Goal: Submit feedback/report problem: Submit feedback/report problem

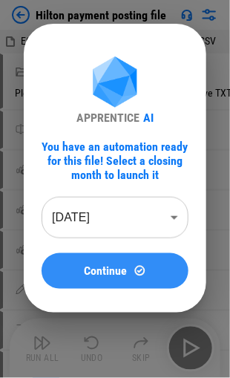
click at [100, 269] on span "Continue" at bounding box center [106, 271] width 43 height 12
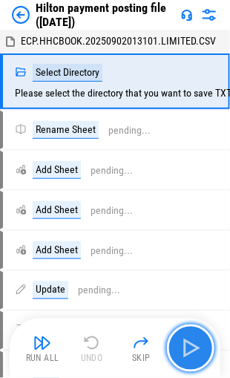
click at [186, 346] on img "button" at bounding box center [191, 348] width 24 height 24
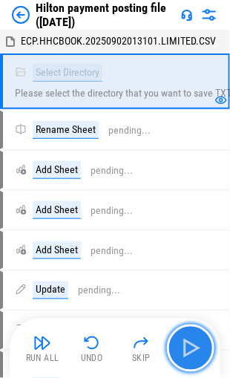
click at [185, 343] on img "button" at bounding box center [191, 348] width 24 height 24
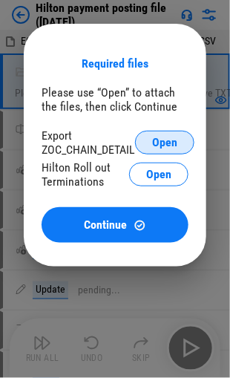
click at [160, 140] on span "Open" at bounding box center [164, 143] width 25 height 12
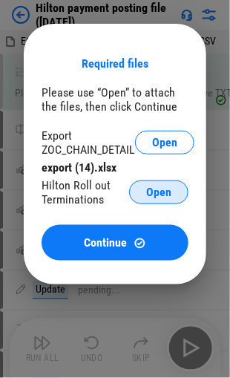
click at [151, 191] on span "Open" at bounding box center [158, 192] width 25 height 12
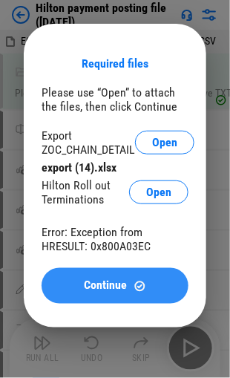
click at [107, 284] on span "Continue" at bounding box center [106, 286] width 43 height 12
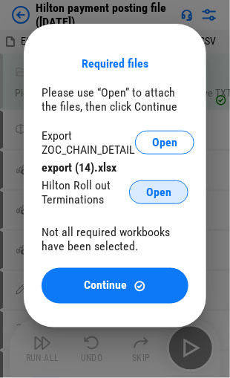
click at [156, 196] on span "Open" at bounding box center [158, 192] width 25 height 12
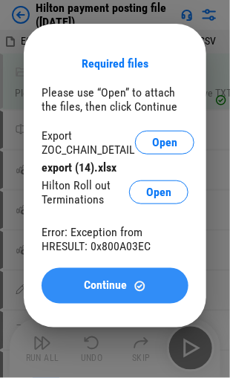
click at [100, 289] on span "Continue" at bounding box center [106, 286] width 43 height 12
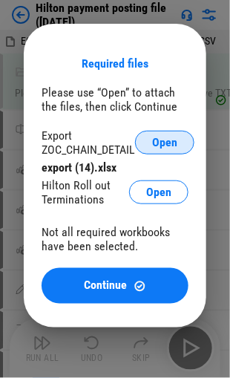
click at [166, 142] on span "Open" at bounding box center [164, 143] width 25 height 12
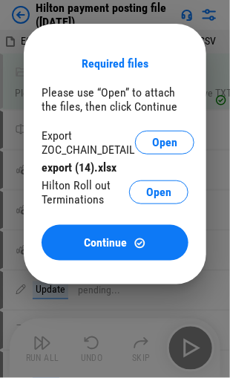
drag, startPoint x: 80, startPoint y: 191, endPoint x: 101, endPoint y: 191, distance: 20.8
click at [80, 191] on div "Hilton Roll out Terminations" at bounding box center [86, 192] width 88 height 28
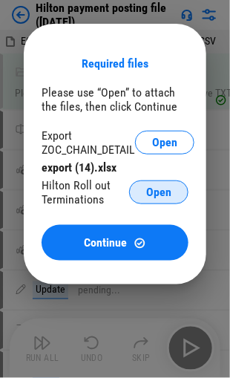
click at [148, 193] on span "Open" at bounding box center [158, 192] width 25 height 12
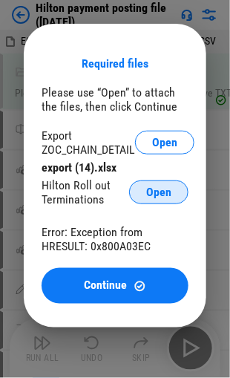
click at [148, 195] on span "Open" at bounding box center [158, 192] width 25 height 12
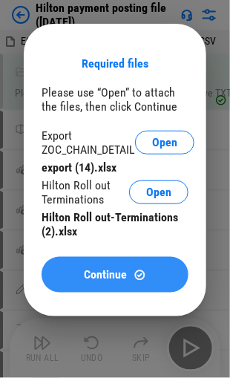
click at [103, 273] on span "Continue" at bounding box center [106, 275] width 43 height 12
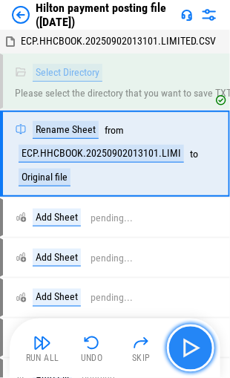
click at [187, 341] on img "button" at bounding box center [191, 348] width 24 height 24
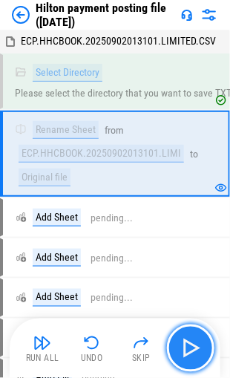
click at [187, 341] on img "button" at bounding box center [191, 348] width 24 height 24
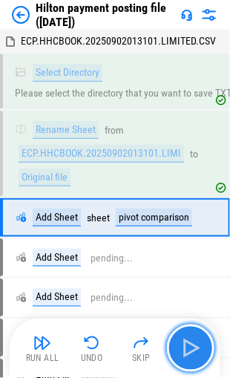
click at [187, 341] on img "button" at bounding box center [191, 348] width 24 height 24
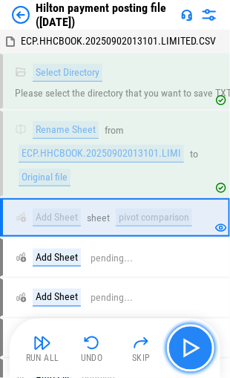
click at [187, 341] on img "button" at bounding box center [191, 348] width 24 height 24
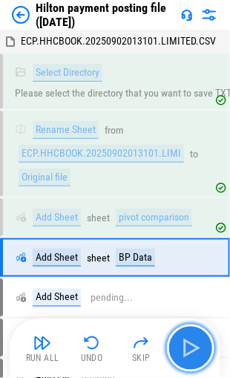
click at [196, 346] on img "button" at bounding box center [191, 348] width 24 height 24
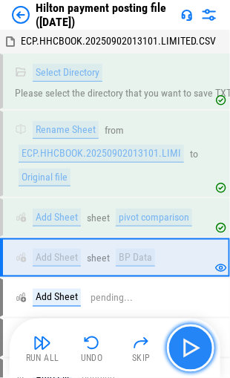
click at [195, 346] on img "button" at bounding box center [191, 348] width 24 height 24
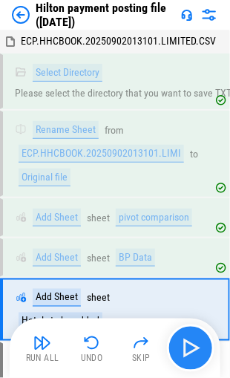
scroll to position [116, 0]
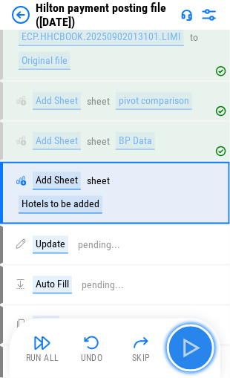
click at [195, 346] on img "button" at bounding box center [191, 348] width 24 height 24
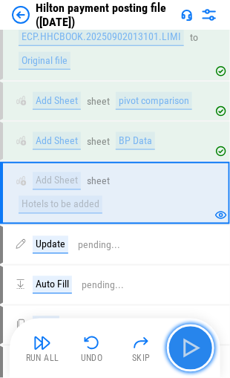
click at [194, 346] on img "button" at bounding box center [191, 348] width 24 height 24
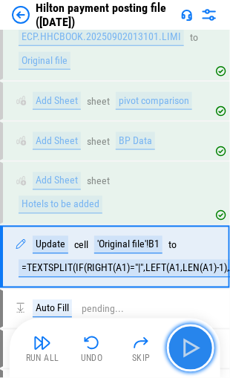
click at [191, 344] on img "button" at bounding box center [191, 348] width 24 height 24
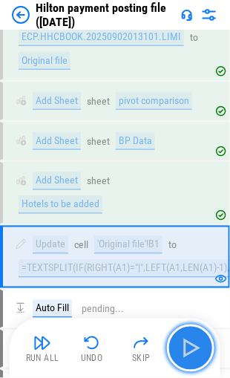
click at [191, 344] on img "button" at bounding box center [191, 348] width 24 height 24
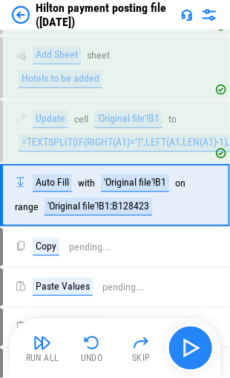
scroll to position [243, 0]
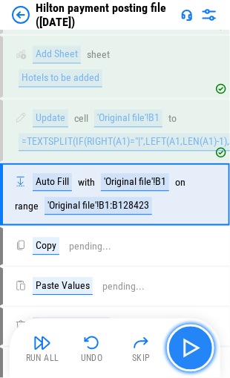
click at [191, 344] on img "button" at bounding box center [191, 348] width 24 height 24
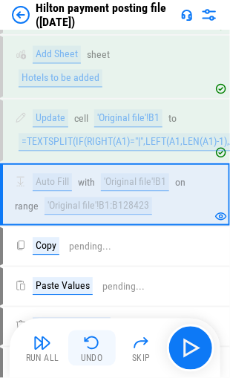
click at [92, 340] on img "button" at bounding box center [92, 343] width 18 height 18
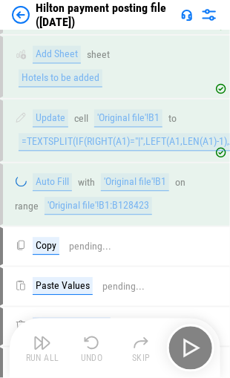
click at [92, 340] on div "Run All Undo Skip" at bounding box center [117, 347] width 196 height 47
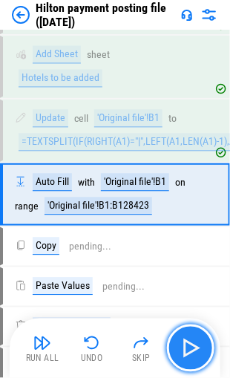
click at [187, 347] on img "button" at bounding box center [191, 348] width 24 height 24
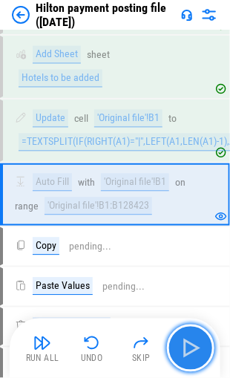
click at [187, 347] on img "button" at bounding box center [191, 348] width 24 height 24
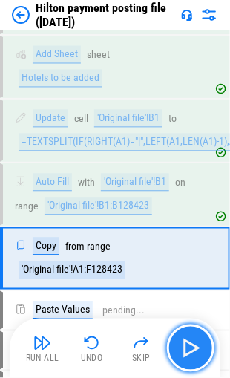
click at [187, 347] on img "button" at bounding box center [191, 348] width 24 height 24
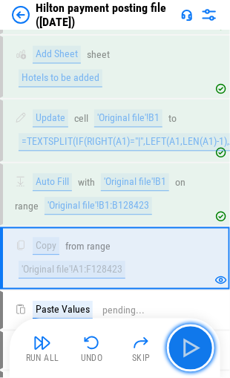
click at [188, 346] on img "button" at bounding box center [191, 348] width 24 height 24
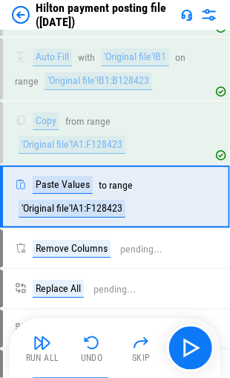
scroll to position [368, 0]
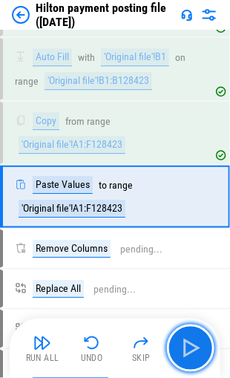
click at [188, 346] on img "button" at bounding box center [191, 348] width 24 height 24
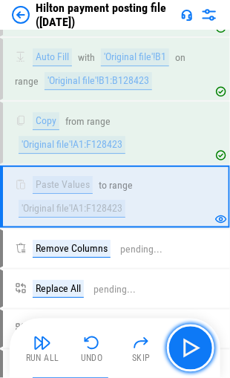
click at [188, 346] on img "button" at bounding box center [191, 348] width 24 height 24
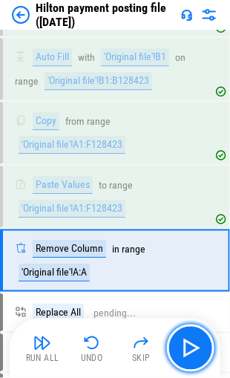
click at [188, 346] on img "button" at bounding box center [191, 348] width 24 height 24
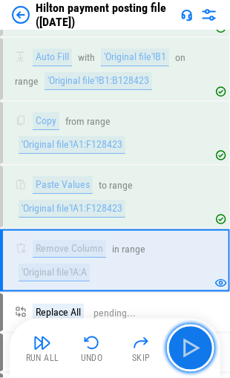
click at [188, 346] on img "button" at bounding box center [191, 348] width 24 height 24
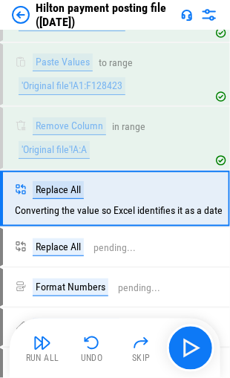
scroll to position [491, 0]
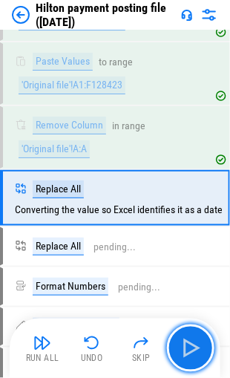
click at [188, 346] on img "button" at bounding box center [191, 348] width 24 height 24
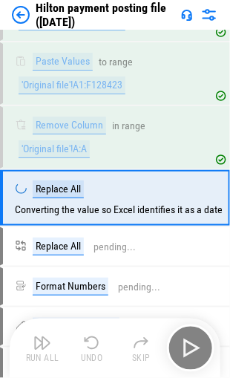
click at [188, 346] on div "Run All Undo Skip" at bounding box center [117, 347] width 196 height 47
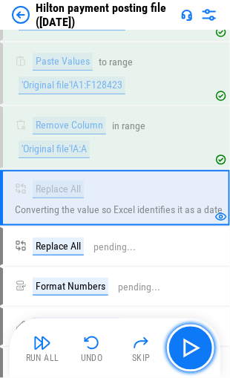
click at [189, 346] on img "button" at bounding box center [191, 348] width 24 height 24
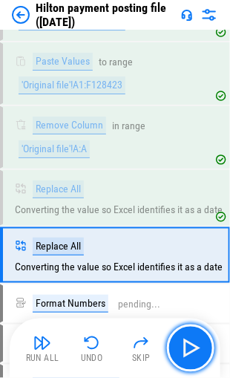
click at [189, 346] on img "button" at bounding box center [191, 348] width 24 height 24
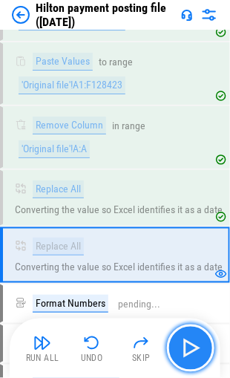
click at [180, 341] on img "button" at bounding box center [191, 348] width 24 height 24
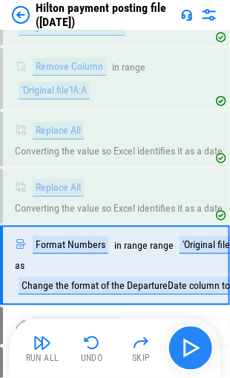
scroll to position [615, 0]
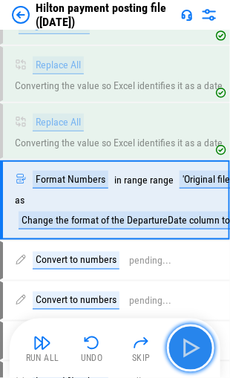
click at [180, 341] on img "button" at bounding box center [191, 348] width 24 height 24
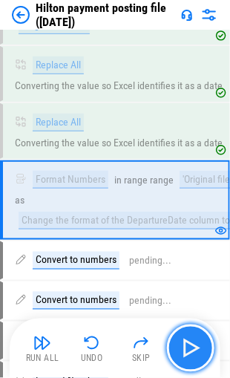
click at [180, 341] on img "button" at bounding box center [191, 348] width 24 height 24
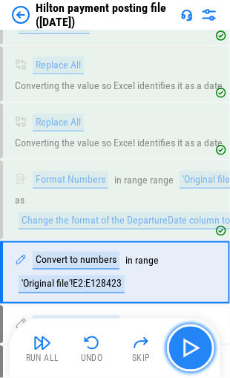
click at [180, 341] on img "button" at bounding box center [191, 348] width 24 height 24
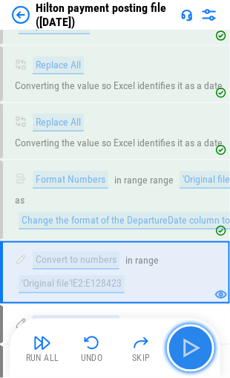
click at [180, 341] on img "button" at bounding box center [191, 348] width 24 height 24
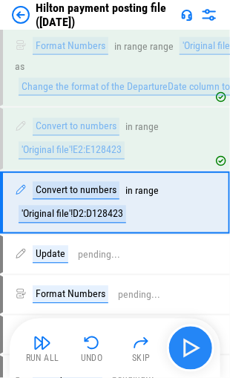
scroll to position [750, 0]
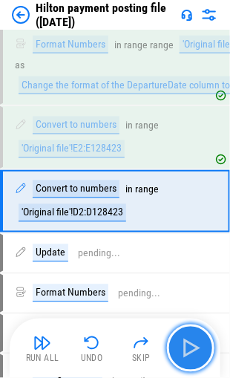
click at [180, 341] on img "button" at bounding box center [191, 348] width 24 height 24
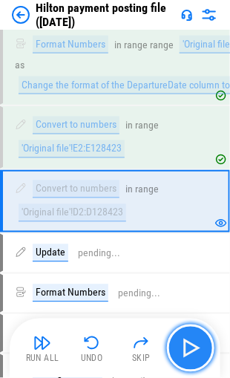
click at [180, 341] on img "button" at bounding box center [191, 348] width 24 height 24
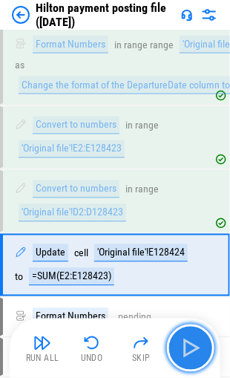
click at [181, 344] on img "button" at bounding box center [191, 348] width 24 height 24
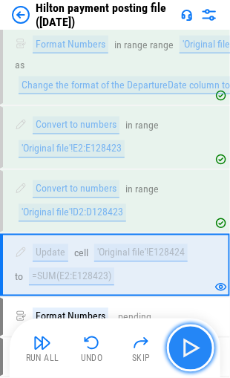
click at [181, 344] on img "button" at bounding box center [191, 348] width 24 height 24
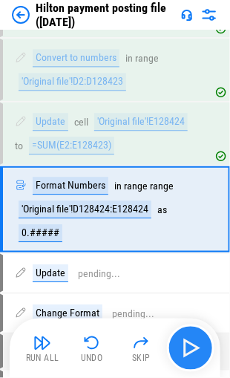
scroll to position [887, 0]
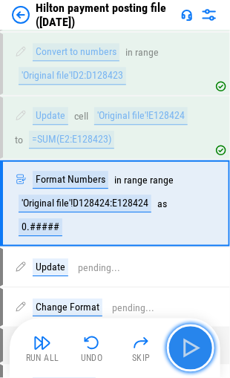
click at [181, 344] on img "button" at bounding box center [191, 348] width 24 height 24
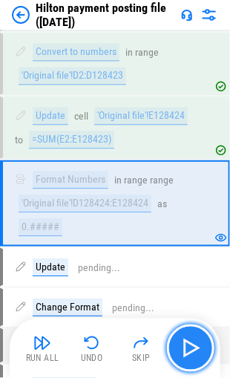
click at [181, 344] on img "button" at bounding box center [191, 348] width 24 height 24
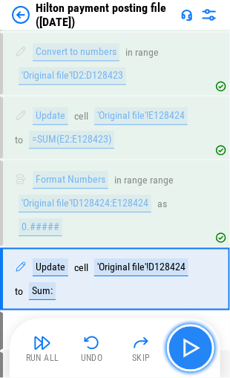
click at [181, 344] on img "button" at bounding box center [191, 348] width 24 height 24
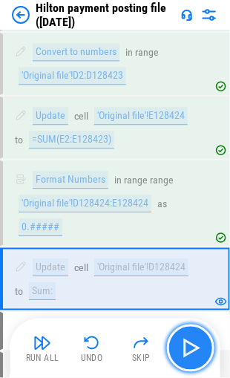
click at [181, 344] on img "button" at bounding box center [191, 348] width 24 height 24
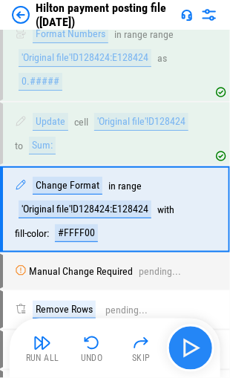
scroll to position [1037, 0]
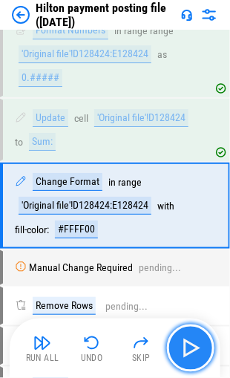
click at [181, 344] on img "button" at bounding box center [191, 348] width 24 height 24
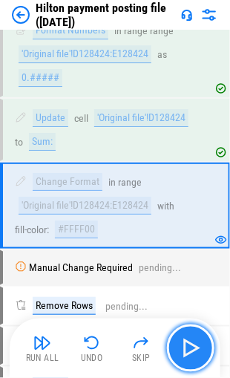
click at [182, 343] on img "button" at bounding box center [191, 348] width 24 height 24
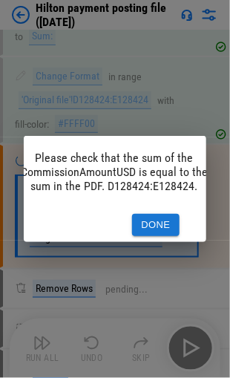
scroll to position [0, 20]
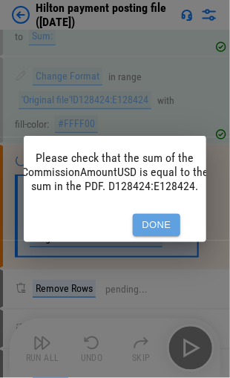
click at [153, 218] on button "Done" at bounding box center [156, 225] width 47 height 23
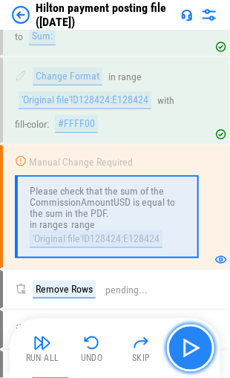
click at [190, 347] on img "button" at bounding box center [191, 348] width 24 height 24
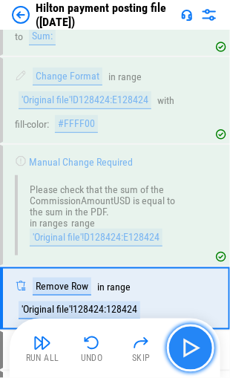
click at [188, 347] on img "button" at bounding box center [191, 348] width 24 height 24
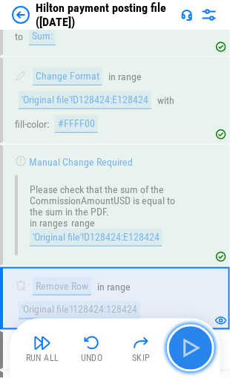
click at [188, 348] on img "button" at bounding box center [191, 348] width 24 height 24
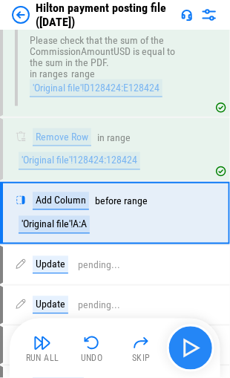
scroll to position [1296, 0]
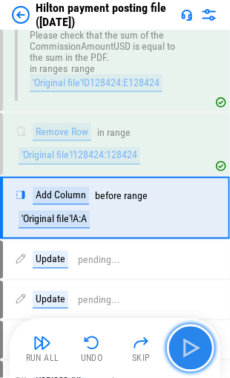
click at [188, 348] on img "button" at bounding box center [191, 348] width 24 height 24
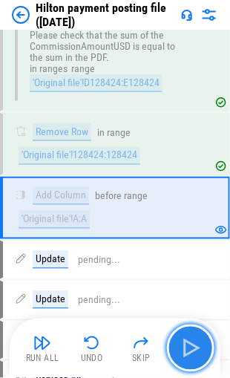
click at [188, 348] on img "button" at bounding box center [191, 348] width 24 height 24
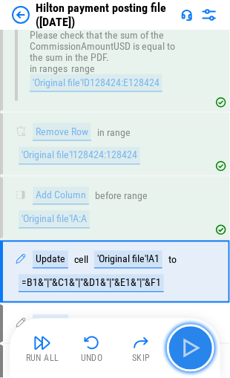
click at [188, 348] on img "button" at bounding box center [191, 348] width 24 height 24
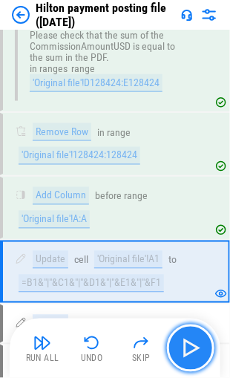
click at [188, 348] on img "button" at bounding box center [191, 348] width 24 height 24
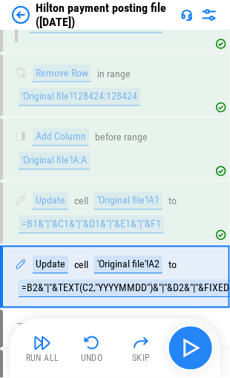
scroll to position [1422, 0]
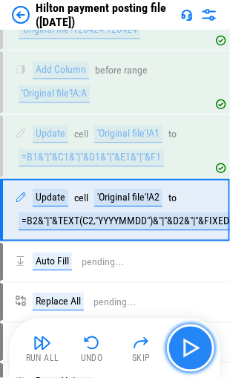
click at [188, 348] on img "button" at bounding box center [191, 348] width 24 height 24
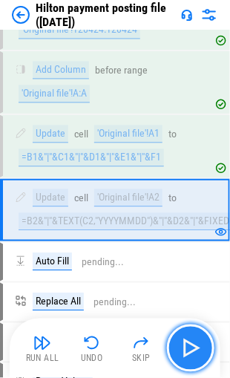
click at [188, 348] on img "button" at bounding box center [191, 348] width 24 height 24
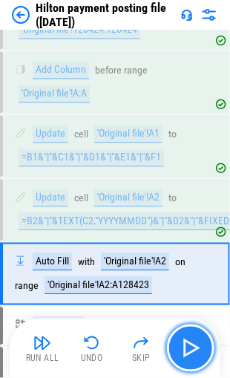
click at [188, 348] on img "button" at bounding box center [191, 348] width 24 height 24
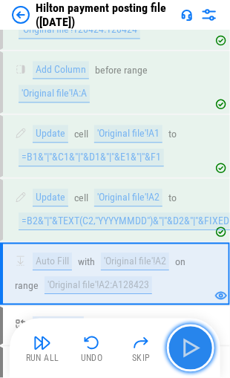
click at [188, 348] on img "button" at bounding box center [191, 348] width 24 height 24
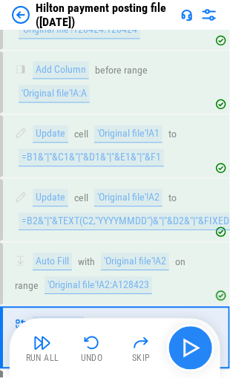
scroll to position [1548, 0]
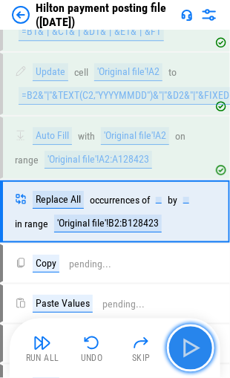
click at [188, 348] on img "button" at bounding box center [191, 348] width 24 height 24
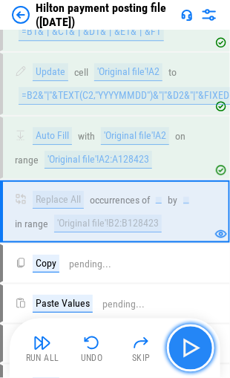
click at [188, 348] on img "button" at bounding box center [191, 348] width 24 height 24
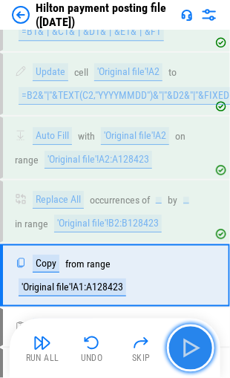
click at [188, 348] on img "button" at bounding box center [191, 348] width 24 height 24
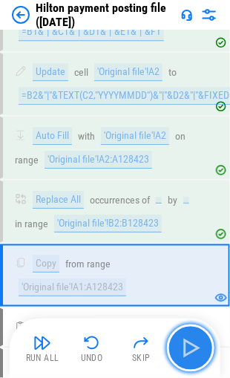
click at [188, 348] on img "button" at bounding box center [191, 348] width 24 height 24
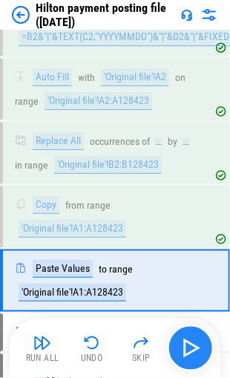
scroll to position [1674, 0]
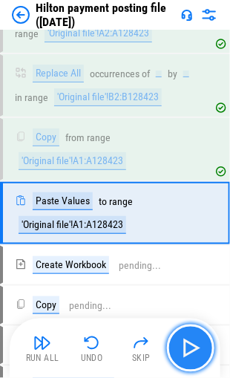
click at [188, 348] on img "button" at bounding box center [191, 348] width 24 height 24
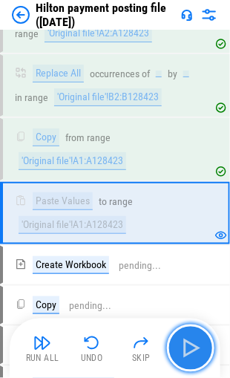
click at [184, 348] on img "button" at bounding box center [191, 348] width 24 height 24
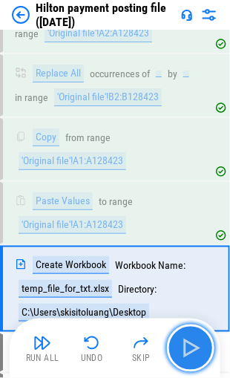
click at [184, 348] on img "button" at bounding box center [191, 348] width 24 height 24
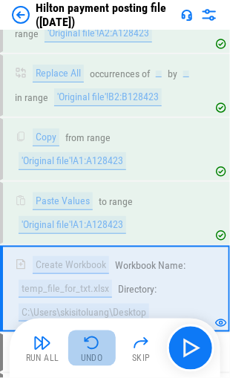
click at [88, 344] on img "button" at bounding box center [92, 343] width 18 height 18
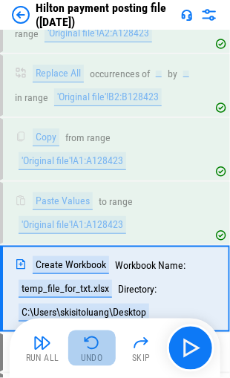
click at [86, 345] on img "button" at bounding box center [92, 343] width 18 height 18
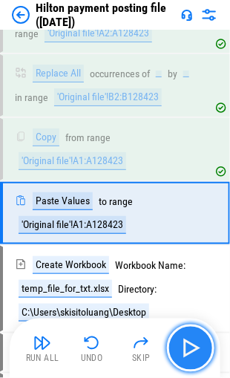
click at [185, 343] on img "button" at bounding box center [191, 348] width 24 height 24
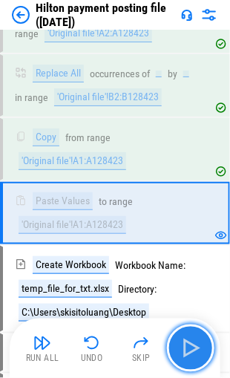
click at [185, 347] on img "button" at bounding box center [191, 348] width 24 height 24
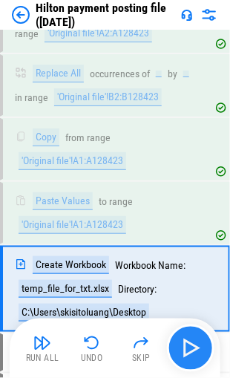
click at [185, 347] on img "button" at bounding box center [191, 348] width 24 height 24
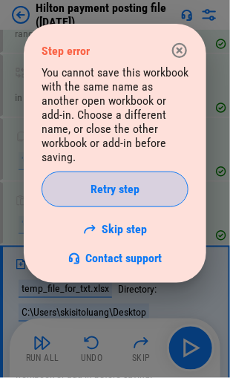
click at [114, 183] on span "Retry step" at bounding box center [115, 189] width 49 height 12
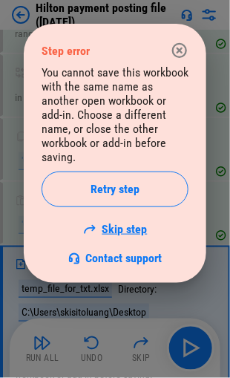
click at [133, 222] on link "Skip step" at bounding box center [115, 229] width 65 height 14
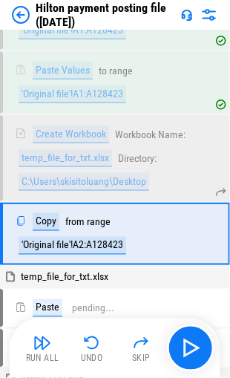
scroll to position [1823, 0]
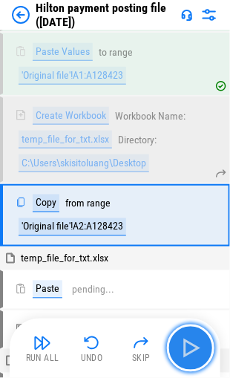
click at [188, 346] on img "button" at bounding box center [191, 348] width 24 height 24
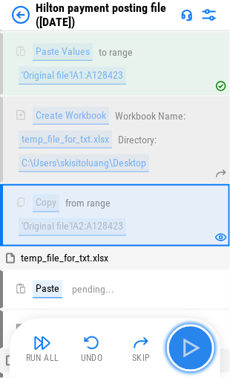
click at [188, 346] on img "button" at bounding box center [191, 348] width 24 height 24
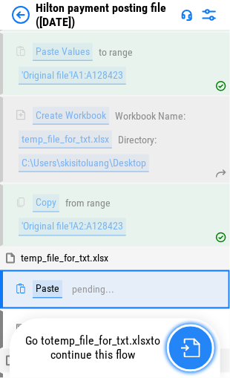
click at [188, 346] on img "button" at bounding box center [190, 347] width 19 height 19
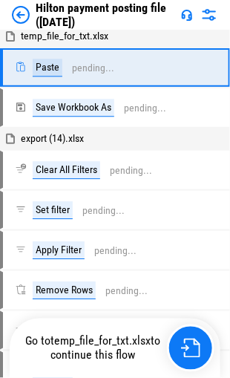
scroll to position [1897, 0]
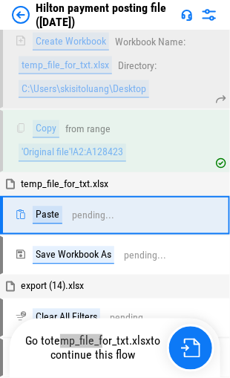
drag, startPoint x: 61, startPoint y: 344, endPoint x: 105, endPoint y: 344, distance: 43.8
click at [105, 344] on span "temp_file_for_txt.xlsx" at bounding box center [100, 341] width 100 height 14
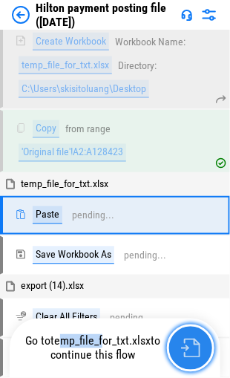
click at [190, 349] on img "button" at bounding box center [190, 347] width 19 height 19
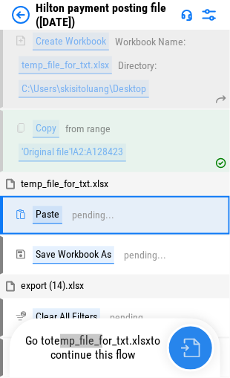
click at [190, 349] on img "button" at bounding box center [190, 347] width 19 height 19
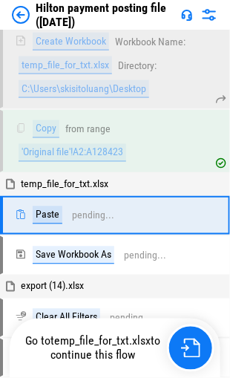
click at [66, 177] on span "temp_file_for_txt.xlsx" at bounding box center [65, 183] width 88 height 12
click at [65, 177] on span "temp_file_for_txt.xlsx" at bounding box center [65, 183] width 88 height 12
click at [214, 248] on icon at bounding box center [214, 254] width 13 height 13
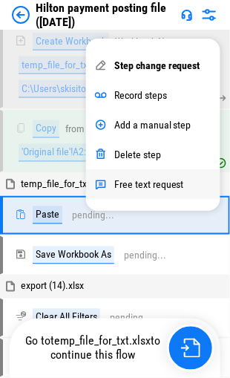
click at [142, 185] on div "Free text request" at bounding box center [149, 184] width 70 height 12
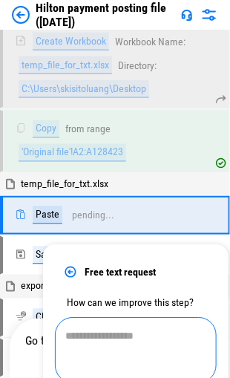
click at [92, 338] on textarea at bounding box center [135, 350] width 141 height 42
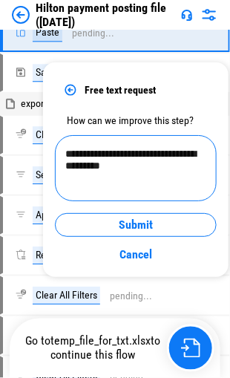
scroll to position [2120, 0]
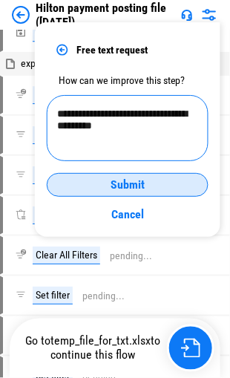
type textarea "**********"
click at [128, 182] on span "Submit" at bounding box center [128, 185] width 34 height 12
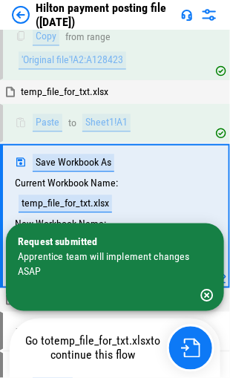
scroll to position [1988, 0]
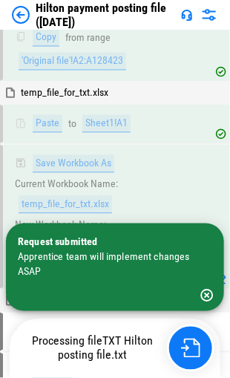
click at [162, 280] on div "Request submitted Apprentice team will implement changes ASAP" at bounding box center [115, 256] width 194 height 56
click at [202, 293] on icon "button" at bounding box center [207, 295] width 13 height 13
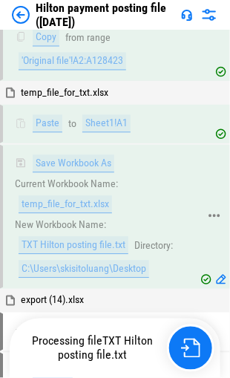
click at [222, 274] on icon at bounding box center [221, 280] width 12 height 12
click at [210, 209] on icon at bounding box center [214, 215] width 13 height 13
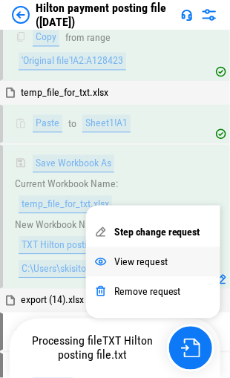
click at [150, 260] on div "View request" at bounding box center [140, 262] width 53 height 12
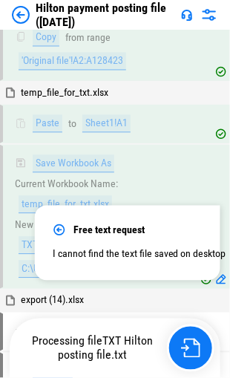
click at [143, 256] on pre "I cannot find the text file saved on desktop" at bounding box center [128, 254] width 150 height 18
click at [85, 229] on div "Free text request" at bounding box center [128, 229] width 150 height 13
click at [61, 229] on icon at bounding box center [58, 230] width 11 height 11
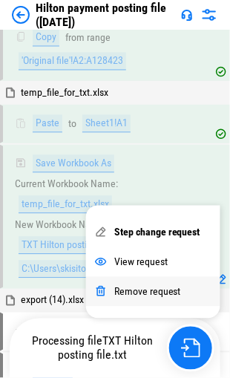
click at [146, 288] on div "Remove request" at bounding box center [147, 292] width 67 height 12
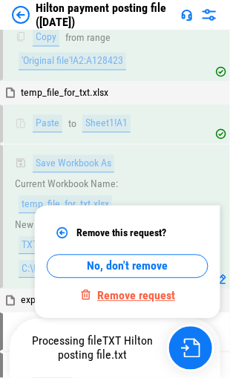
click at [122, 295] on div "Remove request" at bounding box center [136, 296] width 78 height 14
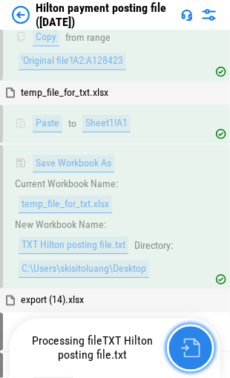
click at [184, 343] on img "button" at bounding box center [190, 347] width 19 height 19
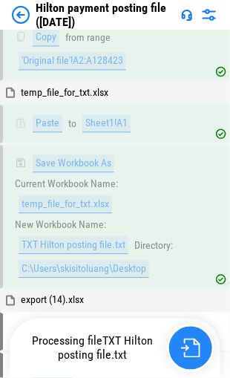
click at [184, 343] on img "button" at bounding box center [190, 347] width 19 height 19
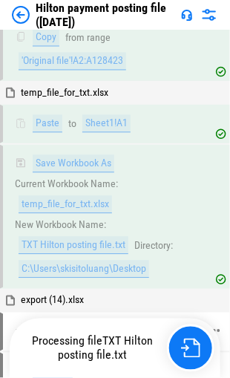
click at [214, 324] on icon at bounding box center [214, 330] width 13 height 13
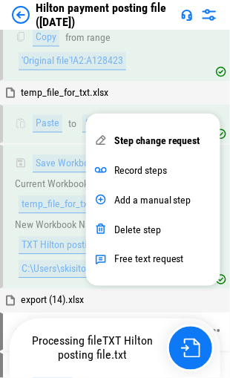
click at [183, 323] on div "Clear All Filters pending..." at bounding box center [107, 332] width 184 height 18
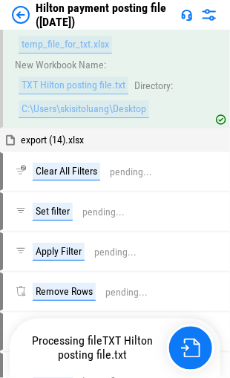
scroll to position [2137, 0]
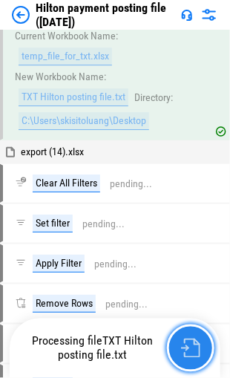
click at [192, 344] on img "button" at bounding box center [190, 347] width 19 height 19
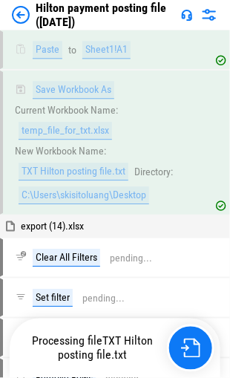
scroll to position [2054, 0]
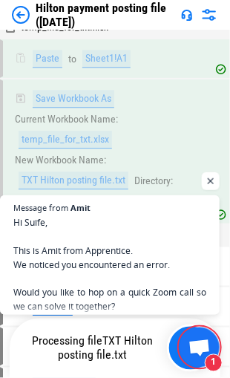
click at [190, 341] on span "Open chat" at bounding box center [200, 348] width 24 height 19
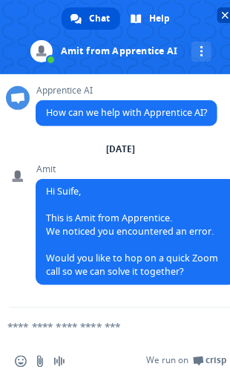
click at [219, 15] on span "Close chat" at bounding box center [225, 15] width 16 height 16
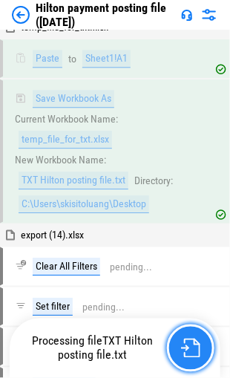
click at [188, 347] on img "button" at bounding box center [190, 347] width 19 height 19
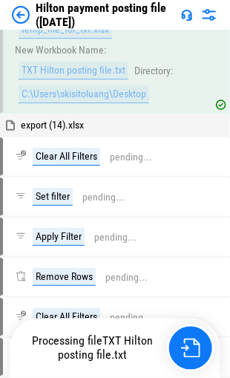
scroll to position [2128, 0]
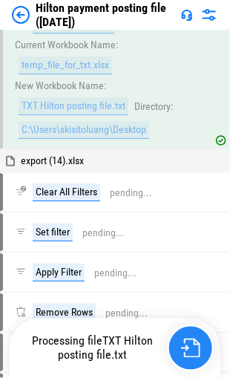
click at [183, 348] on img "button" at bounding box center [190, 347] width 19 height 19
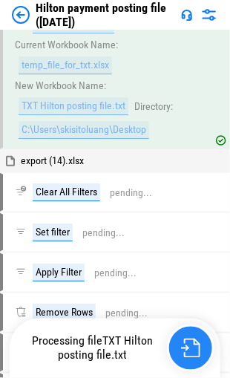
click at [183, 348] on img "button" at bounding box center [190, 347] width 19 height 19
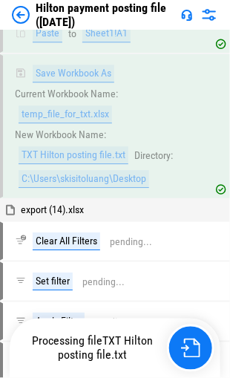
scroll to position [2054, 0]
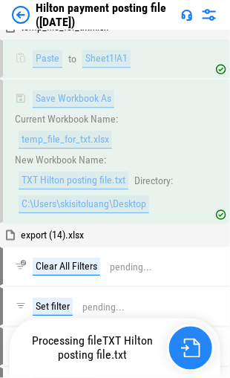
click at [193, 348] on img "button" at bounding box center [190, 347] width 19 height 19
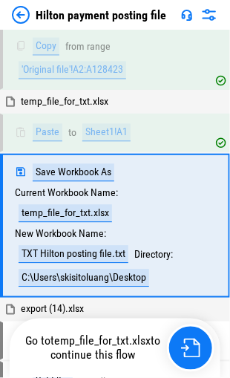
scroll to position [1988, 0]
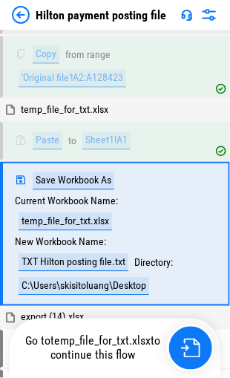
scroll to position [1988, 0]
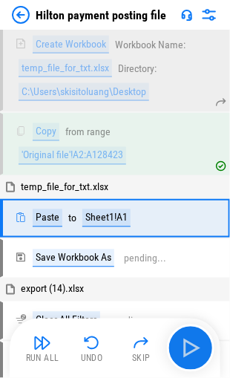
scroll to position [1896, 0]
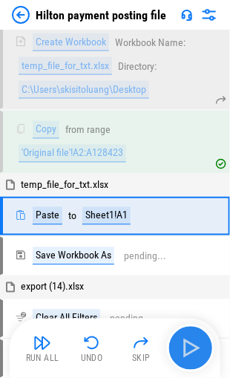
click at [203, 353] on button "button" at bounding box center [190, 347] width 47 height 47
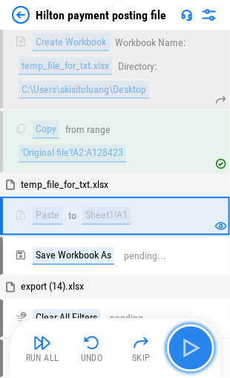
click at [187, 353] on img "button" at bounding box center [191, 348] width 24 height 24
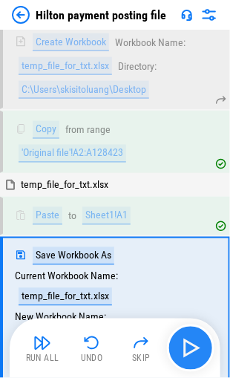
scroll to position [1988, 0]
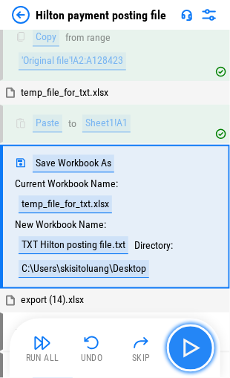
click at [187, 353] on img "button" at bounding box center [191, 348] width 24 height 24
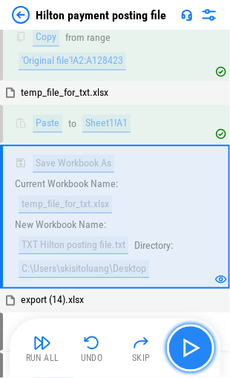
click at [185, 344] on img "button" at bounding box center [191, 348] width 24 height 24
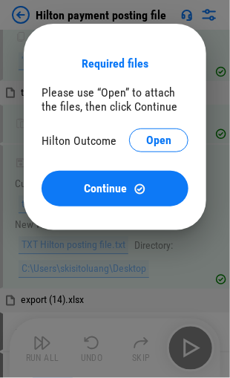
click at [92, 201] on button "Continue" at bounding box center [115, 189] width 147 height 36
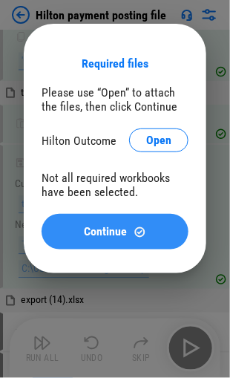
click at [85, 229] on span "Continue" at bounding box center [106, 232] width 43 height 12
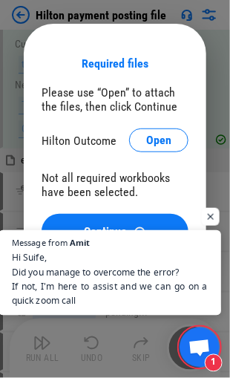
scroll to position [2137, 0]
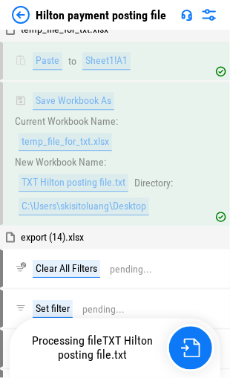
scroll to position [2077, 0]
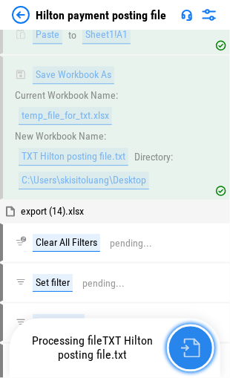
click at [188, 346] on img "button" at bounding box center [190, 347] width 19 height 19
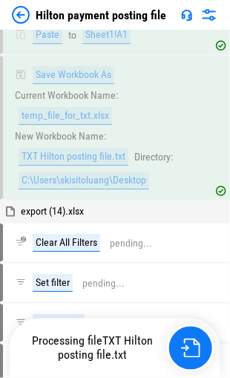
click at [217, 355] on icon at bounding box center [214, 361] width 13 height 13
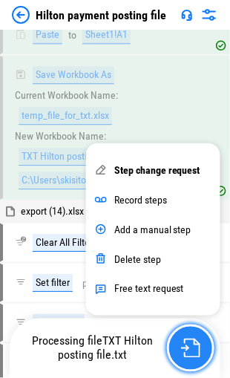
click at [182, 345] on img "button" at bounding box center [190, 347] width 19 height 19
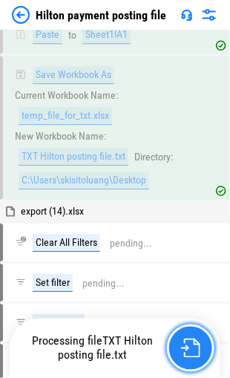
click at [193, 343] on img "button" at bounding box center [190, 347] width 19 height 19
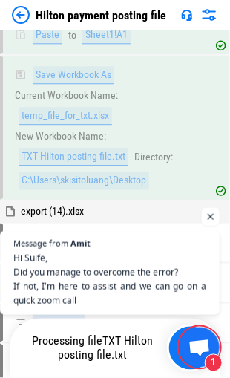
scroll to position [85, 0]
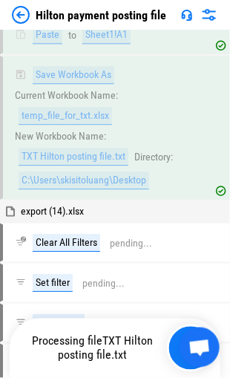
click at [19, 12] on img at bounding box center [21, 15] width 18 height 18
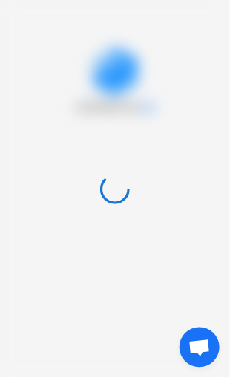
scroll to position [0, 0]
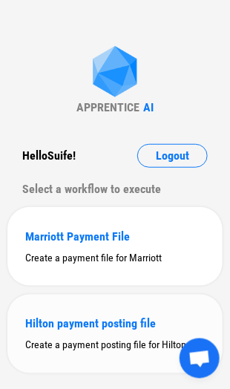
click at [68, 329] on div "Hilton payment posting file" at bounding box center [115, 324] width 180 height 14
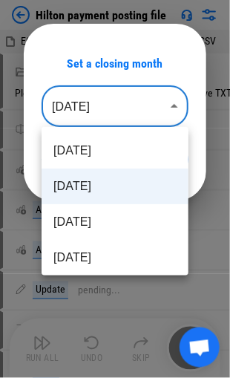
click at [173, 105] on body "Hilton payment posting file ECP.HHCBOOK.20250902013101.LIMITED.CSV Select Direc…" at bounding box center [115, 189] width 230 height 378
click at [74, 154] on li "Sep 2025" at bounding box center [115, 151] width 147 height 36
type input "********"
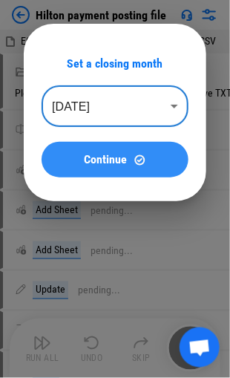
click at [91, 159] on span "Continue" at bounding box center [106, 160] width 43 height 12
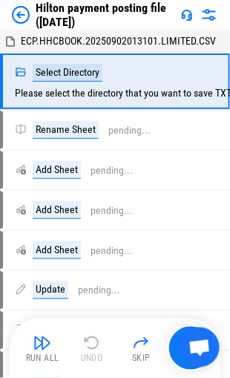
click at [196, 341] on span "Open chat" at bounding box center [200, 348] width 24 height 19
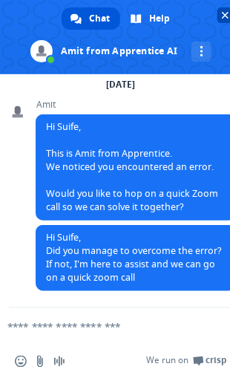
click at [220, 15] on span "Close chat" at bounding box center [225, 15] width 16 height 16
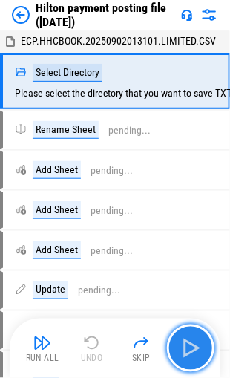
click at [185, 345] on img "button" at bounding box center [191, 348] width 24 height 24
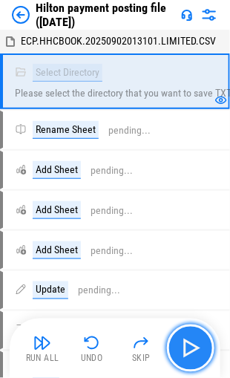
click at [187, 344] on img "button" at bounding box center [191, 348] width 24 height 24
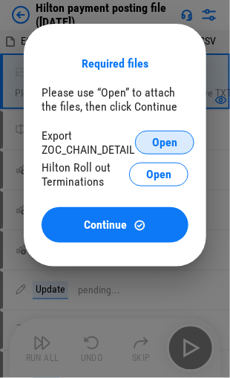
click at [160, 141] on span "Open" at bounding box center [164, 143] width 25 height 12
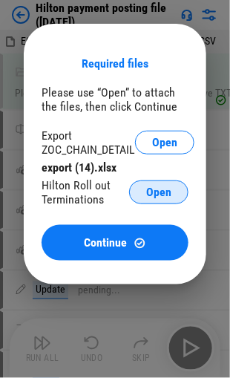
click at [151, 192] on span "Open" at bounding box center [158, 192] width 25 height 12
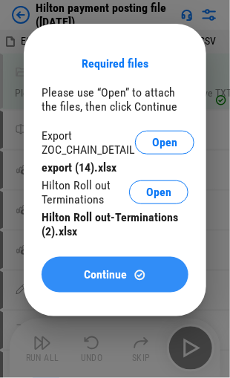
click at [85, 275] on span "Continue" at bounding box center [106, 275] width 43 height 12
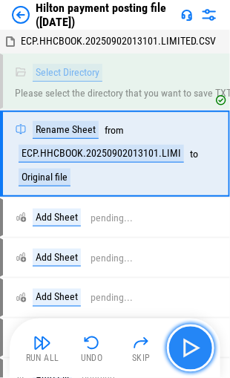
click at [185, 342] on img "button" at bounding box center [191, 348] width 24 height 24
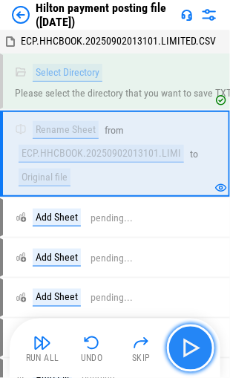
click at [185, 343] on img "button" at bounding box center [191, 348] width 24 height 24
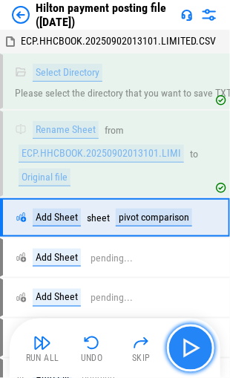
click at [185, 344] on img "button" at bounding box center [191, 348] width 24 height 24
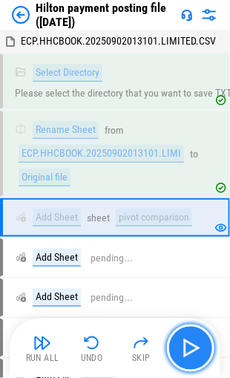
click at [185, 344] on img "button" at bounding box center [191, 348] width 24 height 24
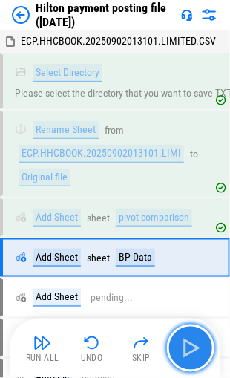
click at [186, 345] on img "button" at bounding box center [191, 348] width 24 height 24
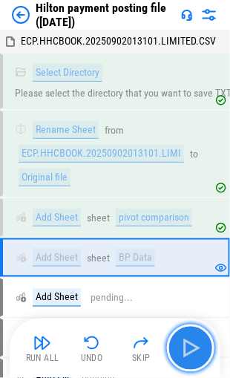
click at [187, 345] on img "button" at bounding box center [191, 348] width 24 height 24
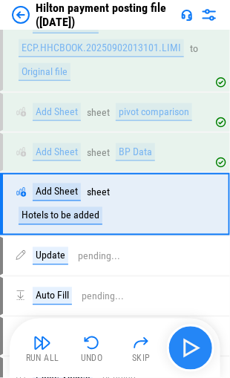
scroll to position [116, 0]
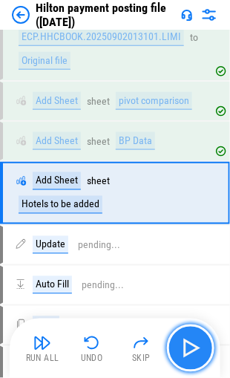
click at [185, 346] on img "button" at bounding box center [191, 348] width 24 height 24
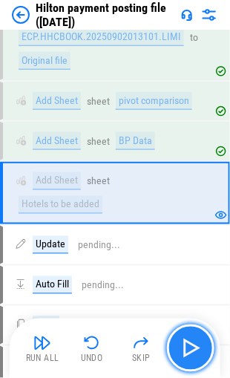
click at [185, 346] on img "button" at bounding box center [191, 348] width 24 height 24
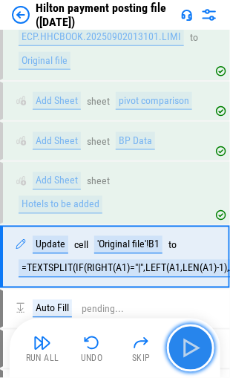
click at [185, 346] on img "button" at bounding box center [191, 348] width 24 height 24
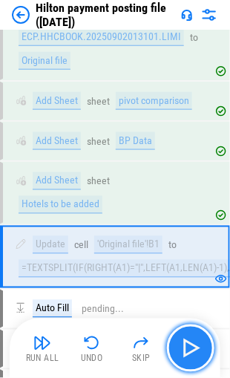
click at [185, 346] on img "button" at bounding box center [191, 348] width 24 height 24
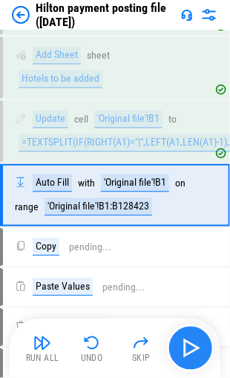
scroll to position [243, 0]
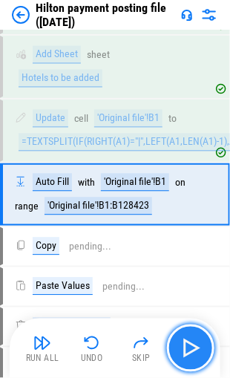
click at [185, 346] on img "button" at bounding box center [191, 348] width 24 height 24
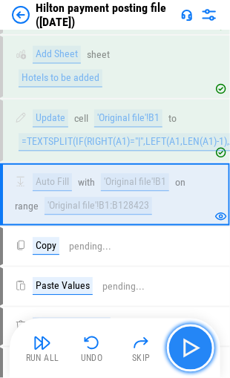
click at [185, 346] on img "button" at bounding box center [191, 348] width 24 height 24
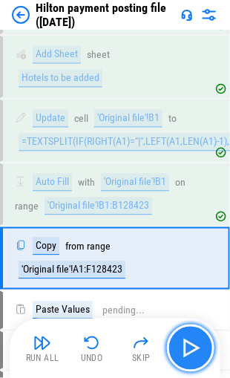
click at [185, 346] on img "button" at bounding box center [191, 348] width 24 height 24
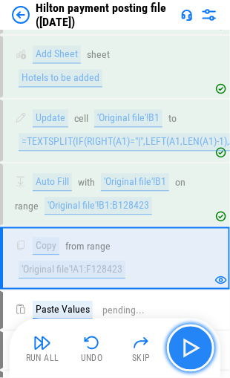
click at [185, 346] on img "button" at bounding box center [191, 348] width 24 height 24
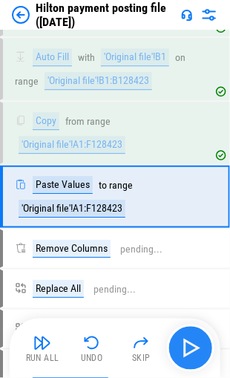
scroll to position [368, 0]
click at [185, 346] on img "button" at bounding box center [191, 348] width 24 height 24
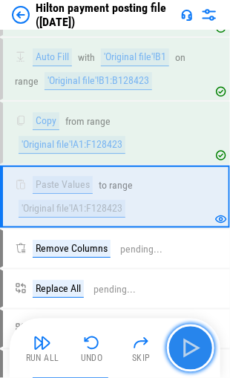
click at [188, 344] on img "button" at bounding box center [191, 348] width 24 height 24
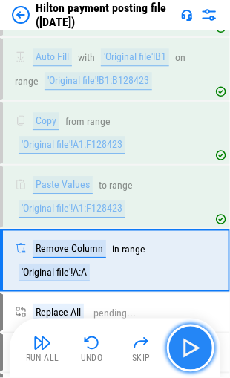
click at [188, 344] on img "button" at bounding box center [191, 348] width 24 height 24
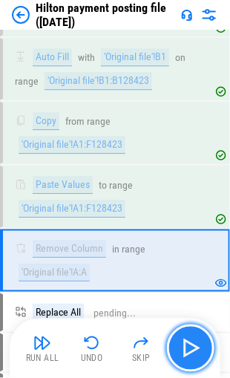
click at [188, 344] on img "button" at bounding box center [191, 348] width 24 height 24
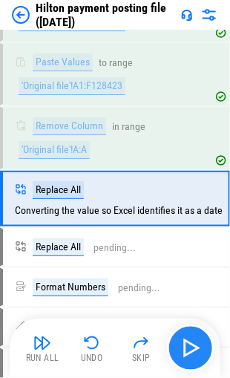
scroll to position [491, 0]
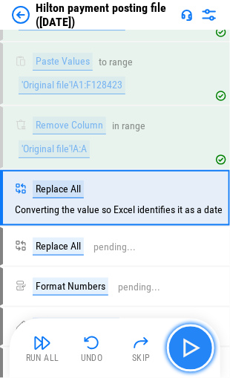
click at [188, 344] on img "button" at bounding box center [191, 348] width 24 height 24
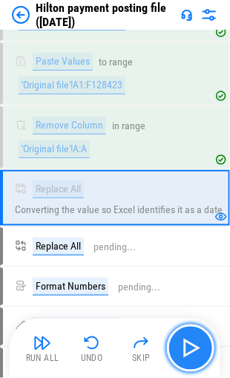
click at [188, 344] on img "button" at bounding box center [191, 348] width 24 height 24
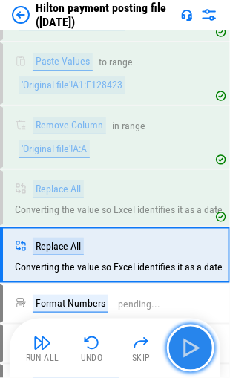
click at [187, 344] on img "button" at bounding box center [191, 348] width 24 height 24
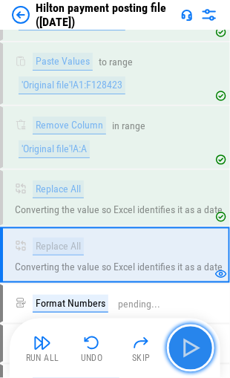
click at [195, 344] on img "button" at bounding box center [191, 348] width 24 height 24
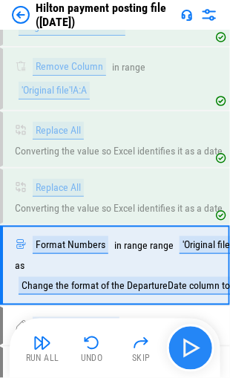
scroll to position [615, 0]
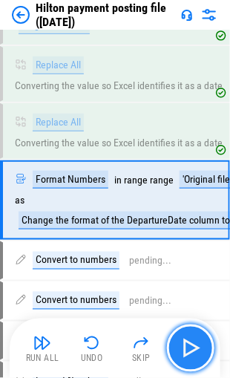
click at [190, 346] on img "button" at bounding box center [191, 348] width 24 height 24
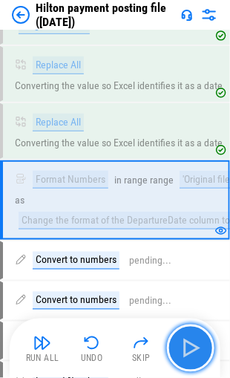
click at [190, 346] on img "button" at bounding box center [191, 348] width 24 height 24
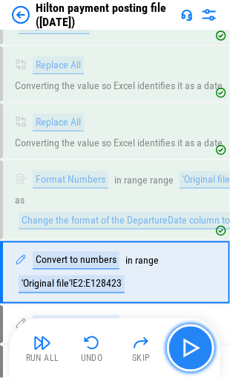
click at [190, 346] on img "button" at bounding box center [191, 348] width 24 height 24
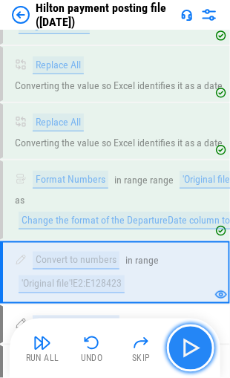
click at [190, 346] on img "button" at bounding box center [191, 348] width 24 height 24
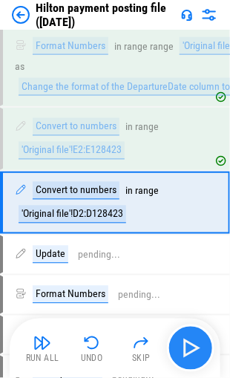
scroll to position [750, 0]
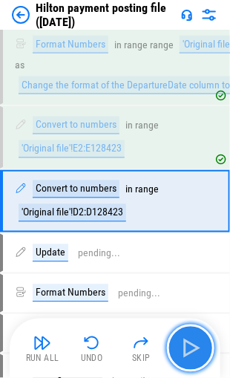
click at [190, 346] on img "button" at bounding box center [191, 348] width 24 height 24
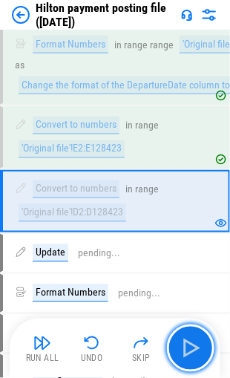
click at [190, 346] on img "button" at bounding box center [191, 348] width 24 height 24
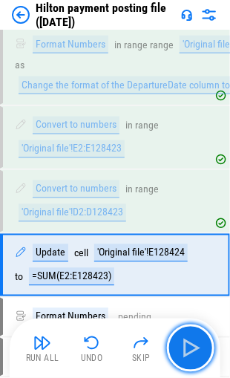
click at [190, 346] on img "button" at bounding box center [191, 348] width 24 height 24
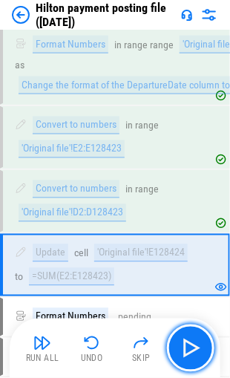
click at [190, 346] on img "button" at bounding box center [191, 348] width 24 height 24
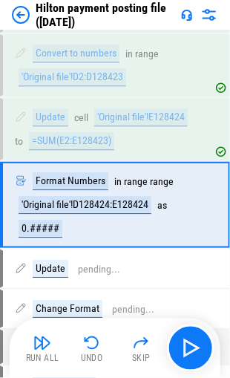
scroll to position [887, 0]
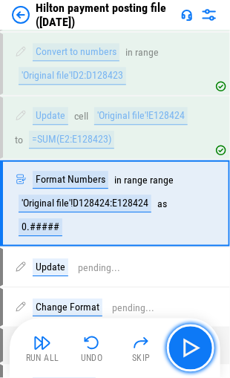
click at [190, 346] on img "button" at bounding box center [191, 348] width 24 height 24
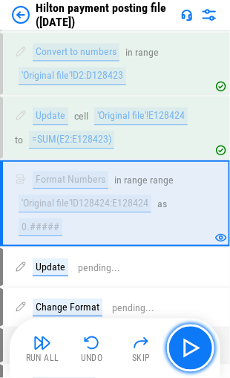
click at [190, 346] on img "button" at bounding box center [191, 348] width 24 height 24
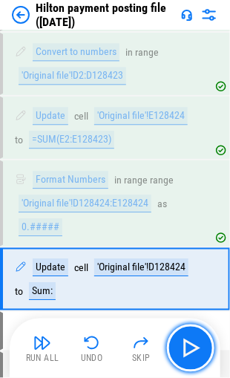
click at [190, 346] on img "button" at bounding box center [191, 348] width 24 height 24
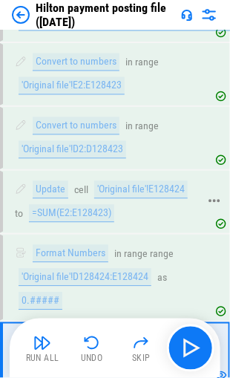
scroll to position [739, 0]
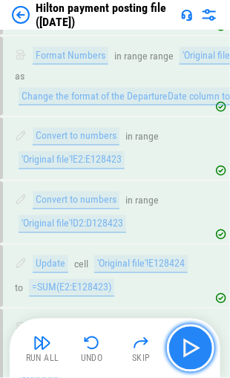
click at [188, 345] on img "button" at bounding box center [191, 348] width 24 height 24
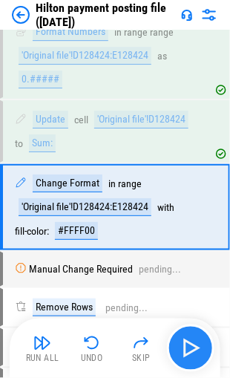
scroll to position [1037, 0]
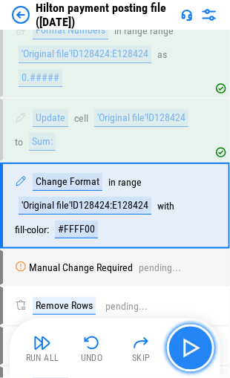
click at [187, 346] on img "button" at bounding box center [191, 348] width 24 height 24
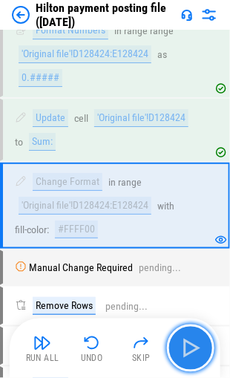
click at [187, 346] on img "button" at bounding box center [191, 348] width 24 height 24
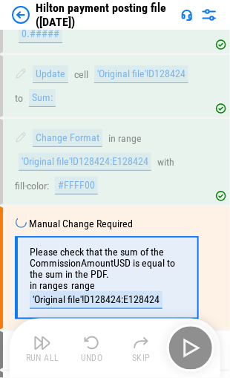
scroll to position [1142, 0]
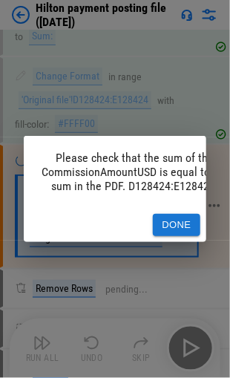
click at [183, 219] on button "Done" at bounding box center [176, 225] width 47 height 23
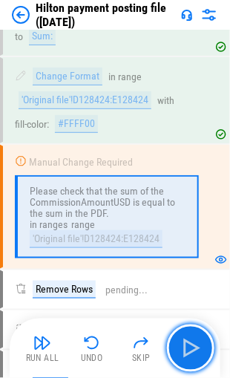
click at [189, 344] on img "button" at bounding box center [191, 348] width 24 height 24
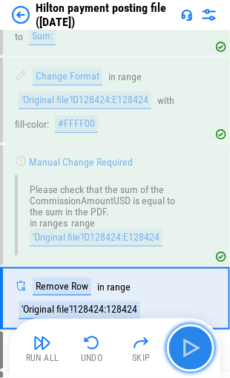
click at [186, 345] on img "button" at bounding box center [191, 348] width 24 height 24
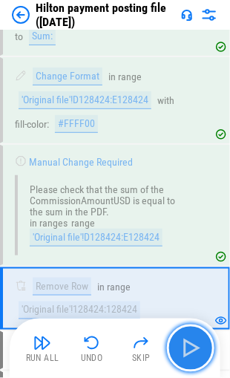
click at [186, 346] on img "button" at bounding box center [191, 348] width 24 height 24
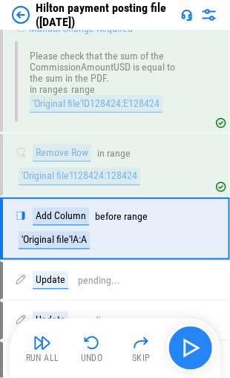
scroll to position [1296, 0]
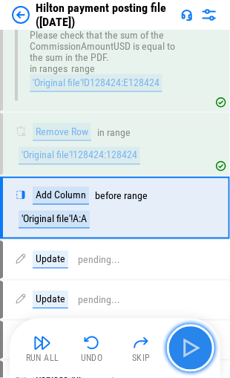
click at [188, 347] on img "button" at bounding box center [191, 348] width 24 height 24
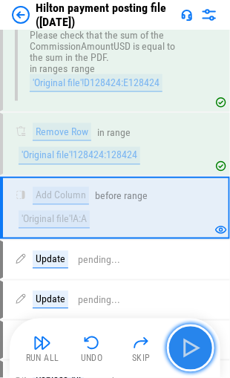
click at [191, 348] on img "button" at bounding box center [191, 348] width 24 height 24
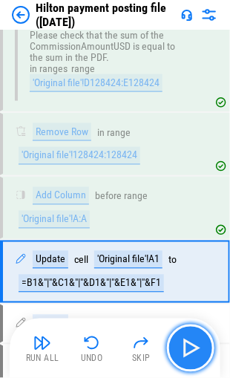
click at [192, 349] on img "button" at bounding box center [191, 348] width 24 height 24
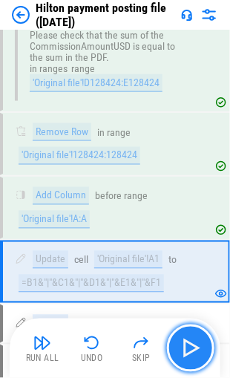
click at [191, 349] on img "button" at bounding box center [191, 348] width 24 height 24
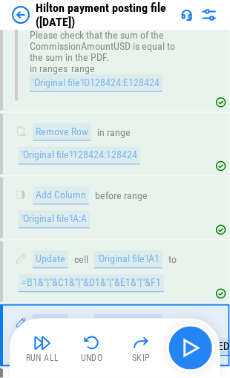
scroll to position [1422, 0]
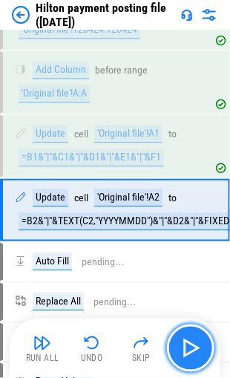
click at [188, 347] on img "button" at bounding box center [191, 348] width 24 height 24
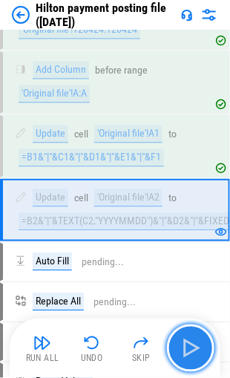
click at [188, 347] on img "button" at bounding box center [191, 348] width 24 height 24
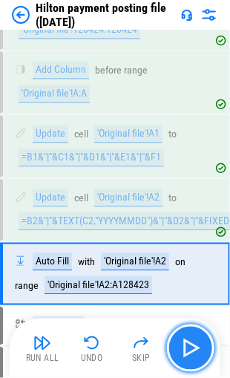
click at [188, 347] on img "button" at bounding box center [191, 348] width 24 height 24
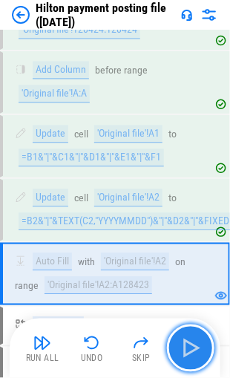
click at [188, 347] on img "button" at bounding box center [191, 348] width 24 height 24
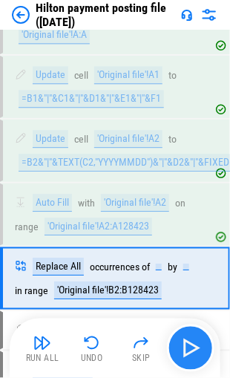
scroll to position [1548, 0]
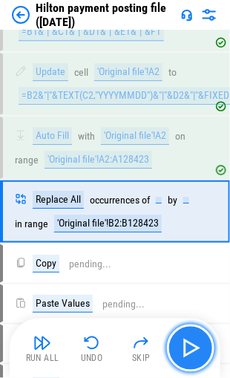
click at [188, 347] on img "button" at bounding box center [191, 348] width 24 height 24
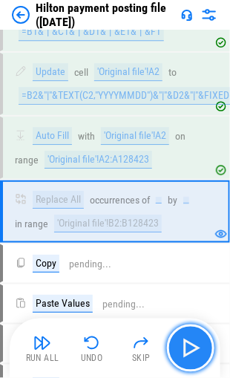
click at [188, 347] on img "button" at bounding box center [191, 348] width 24 height 24
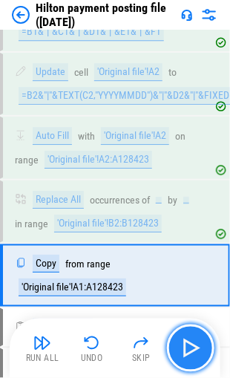
click at [188, 347] on img "button" at bounding box center [191, 348] width 24 height 24
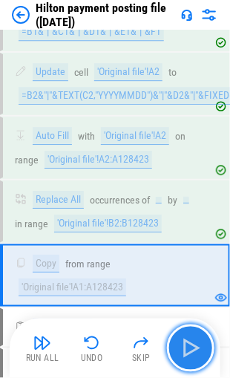
click at [188, 347] on img "button" at bounding box center [191, 348] width 24 height 24
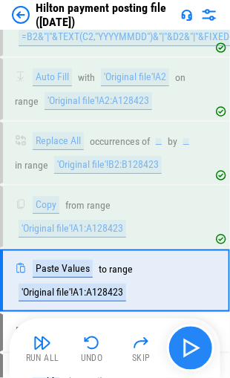
scroll to position [1674, 0]
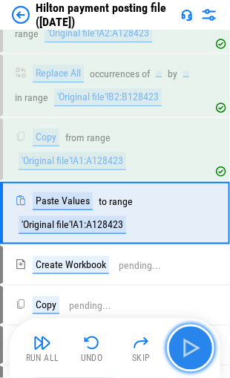
click at [188, 347] on img "button" at bounding box center [191, 348] width 24 height 24
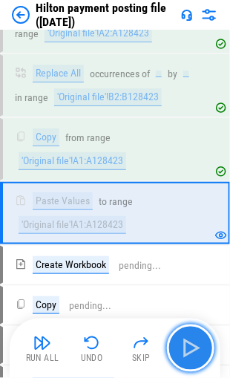
click at [193, 347] on img "button" at bounding box center [191, 348] width 24 height 24
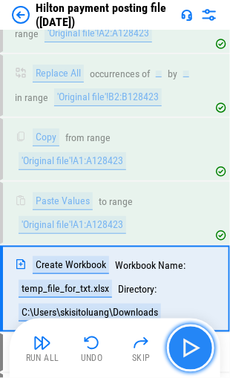
click at [190, 341] on img "button" at bounding box center [191, 348] width 24 height 24
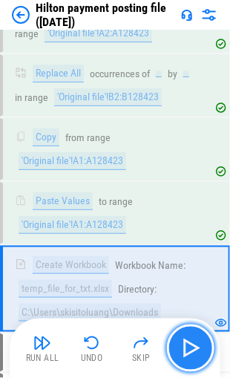
click at [186, 344] on img "button" at bounding box center [191, 348] width 24 height 24
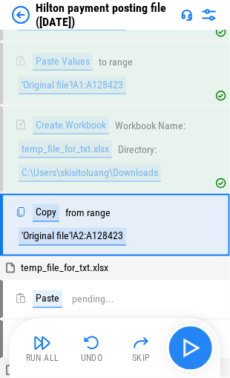
scroll to position [1823, 0]
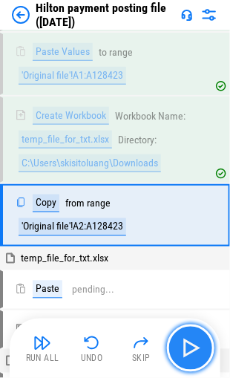
click at [183, 343] on img "button" at bounding box center [191, 348] width 24 height 24
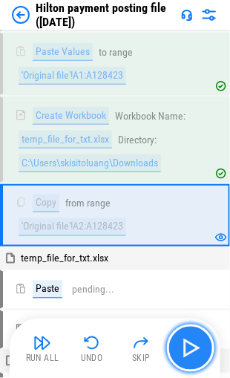
click at [183, 343] on img "button" at bounding box center [191, 348] width 24 height 24
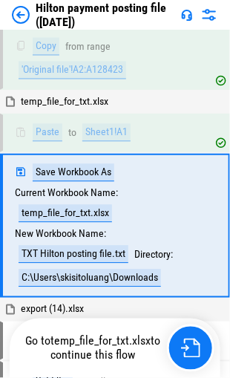
scroll to position [1988, 0]
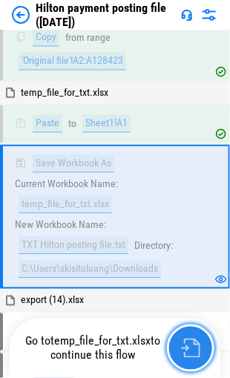
click at [186, 342] on img "button" at bounding box center [190, 347] width 19 height 19
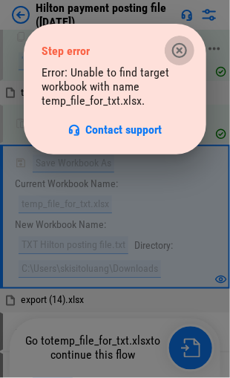
click at [177, 50] on icon "button" at bounding box center [180, 51] width 18 height 18
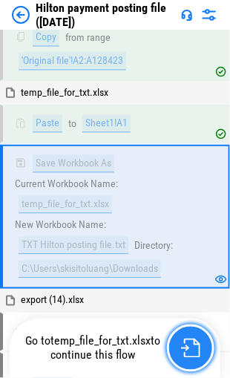
click at [187, 348] on img "button" at bounding box center [190, 347] width 19 height 19
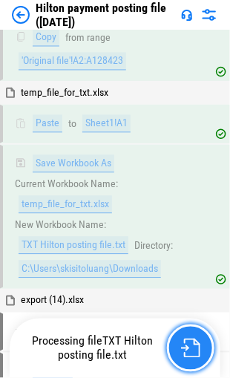
click at [186, 338] on img "button" at bounding box center [190, 347] width 19 height 19
click at [183, 341] on img "button" at bounding box center [190, 347] width 19 height 19
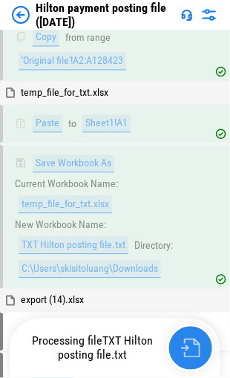
click at [191, 346] on img "button" at bounding box center [190, 347] width 19 height 19
click at [187, 345] on img "button" at bounding box center [190, 347] width 19 height 19
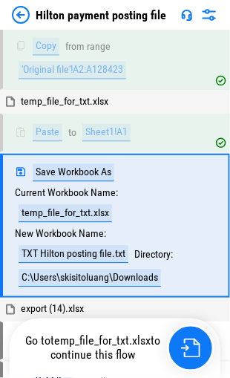
scroll to position [1988, 0]
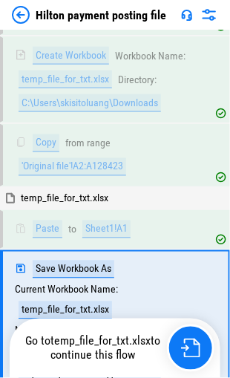
scroll to position [1988, 0]
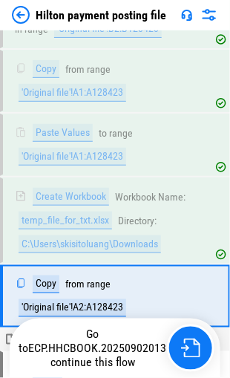
scroll to position [1817, 0]
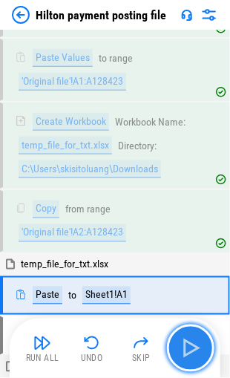
click at [183, 343] on img "button" at bounding box center [191, 348] width 24 height 24
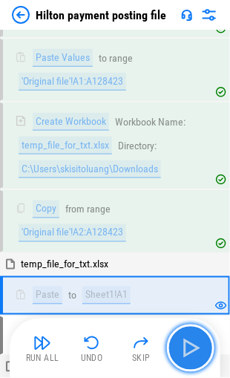
click at [183, 343] on img "button" at bounding box center [191, 348] width 24 height 24
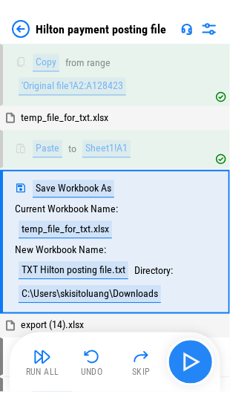
scroll to position [1988, 0]
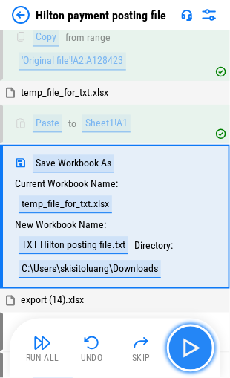
click at [188, 346] on img "button" at bounding box center [191, 348] width 24 height 24
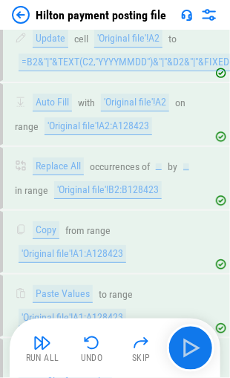
scroll to position [1977, 0]
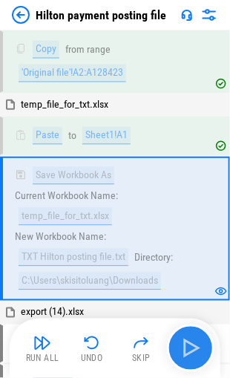
click at [183, 344] on img "button" at bounding box center [191, 348] width 24 height 24
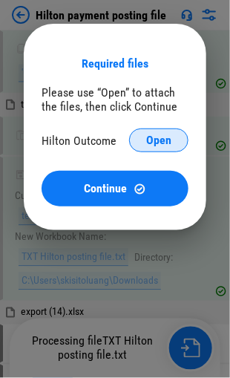
drag, startPoint x: 147, startPoint y: 138, endPoint x: 138, endPoint y: 136, distance: 9.2
click at [147, 137] on span "Open" at bounding box center [158, 140] width 25 height 12
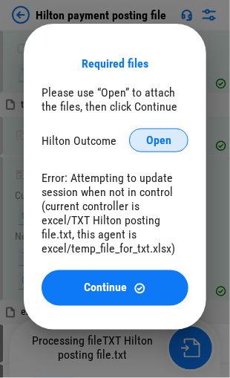
click at [151, 139] on span "Open" at bounding box center [158, 140] width 25 height 12
click at [156, 139] on span "Open" at bounding box center [158, 140] width 25 height 12
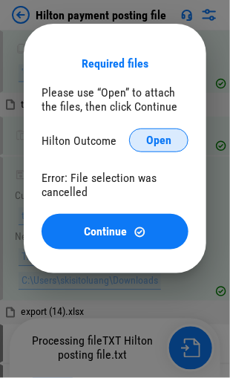
click at [155, 142] on span "Open" at bounding box center [158, 140] width 25 height 12
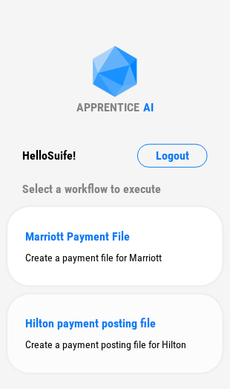
click at [79, 323] on div "Hilton payment posting file" at bounding box center [115, 324] width 180 height 14
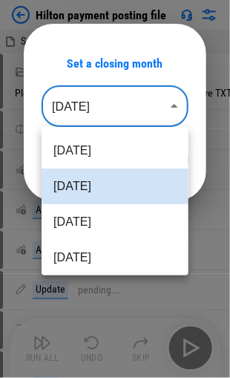
click at [163, 108] on body "Hilton payment posting file S4 Hilton Outcome file [DATE].xlsx Select Directory…" at bounding box center [115, 189] width 230 height 378
click at [88, 153] on li "[DATE]" at bounding box center [115, 151] width 147 height 36
type input "********"
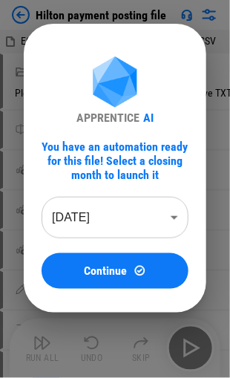
click at [70, 207] on body "Hilton payment posting file ECP.HHCBOOK.20250902013101.LIMITED.CSV Select Direc…" at bounding box center [115, 189] width 230 height 378
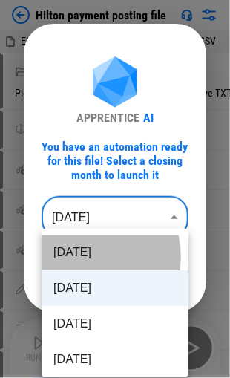
click at [83, 257] on li "[DATE]" at bounding box center [115, 252] width 147 height 36
type input "********"
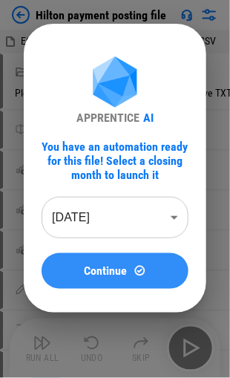
click at [99, 266] on span "Continue" at bounding box center [106, 271] width 43 height 12
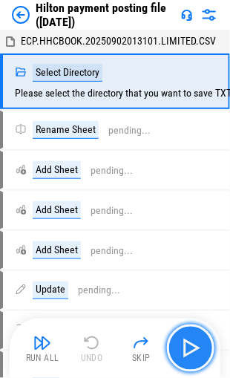
click at [183, 344] on img "button" at bounding box center [191, 348] width 24 height 24
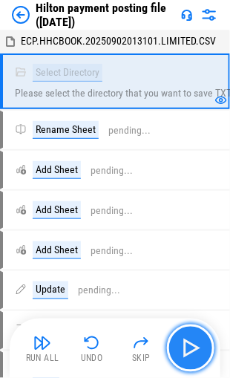
click at [193, 350] on img "button" at bounding box center [191, 348] width 24 height 24
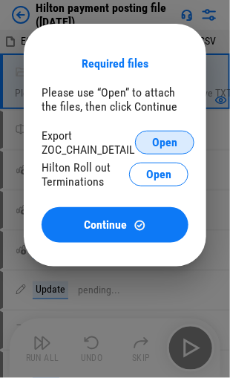
click at [163, 142] on span "Open" at bounding box center [164, 143] width 25 height 12
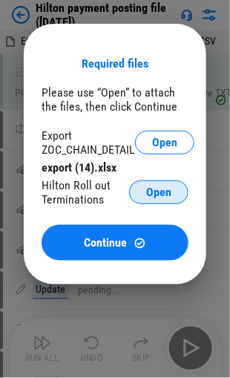
click at [145, 191] on button "Open" at bounding box center [158, 192] width 59 height 24
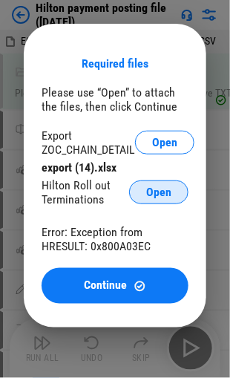
click at [154, 195] on span "Open" at bounding box center [158, 192] width 25 height 12
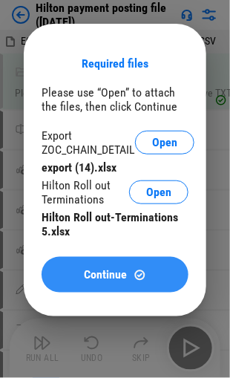
click at [106, 273] on span "Continue" at bounding box center [106, 275] width 43 height 12
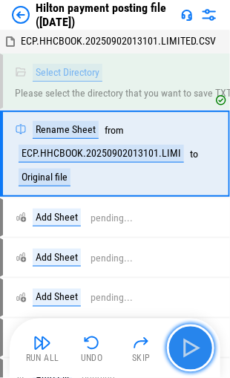
click at [190, 344] on img "button" at bounding box center [191, 348] width 24 height 24
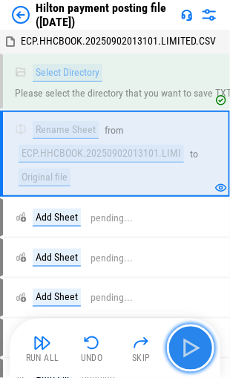
click at [190, 350] on img "button" at bounding box center [191, 348] width 24 height 24
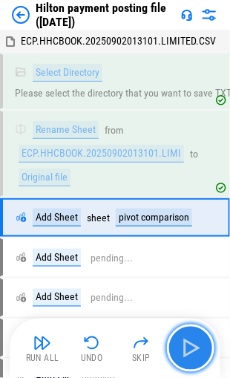
click at [190, 350] on img "button" at bounding box center [191, 348] width 24 height 24
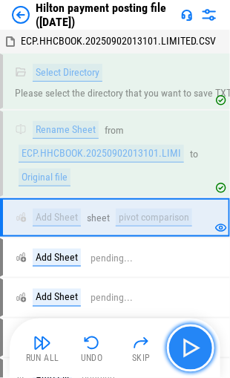
click at [190, 350] on img "button" at bounding box center [191, 348] width 24 height 24
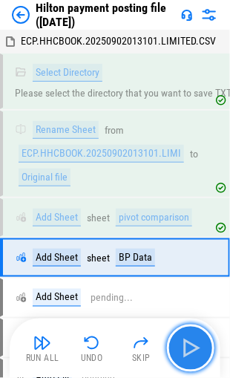
click at [190, 350] on img "button" at bounding box center [191, 348] width 24 height 24
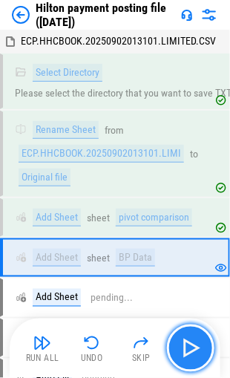
click at [190, 350] on img "button" at bounding box center [191, 348] width 24 height 24
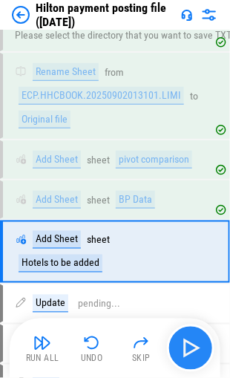
scroll to position [116, 0]
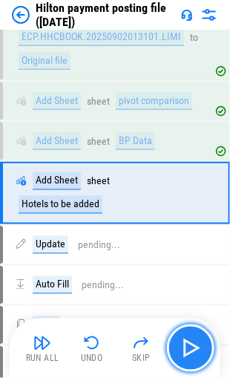
click at [190, 350] on img "button" at bounding box center [191, 348] width 24 height 24
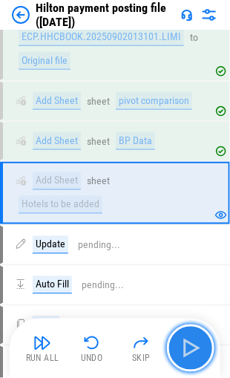
click at [190, 350] on img "button" at bounding box center [191, 348] width 24 height 24
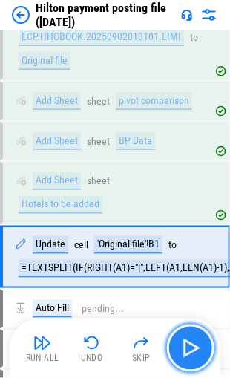
click at [190, 350] on img "button" at bounding box center [191, 348] width 24 height 24
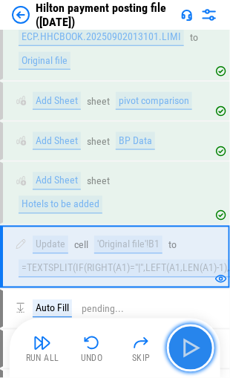
click at [187, 344] on img "button" at bounding box center [191, 348] width 24 height 24
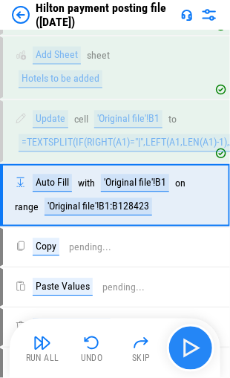
scroll to position [243, 0]
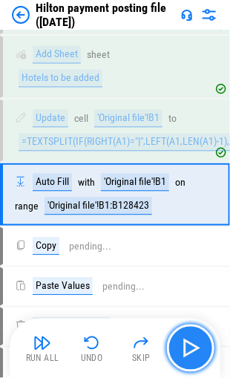
click at [187, 344] on img "button" at bounding box center [191, 348] width 24 height 24
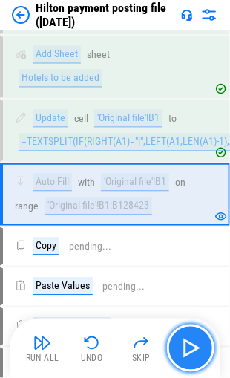
click at [187, 344] on img "button" at bounding box center [191, 348] width 24 height 24
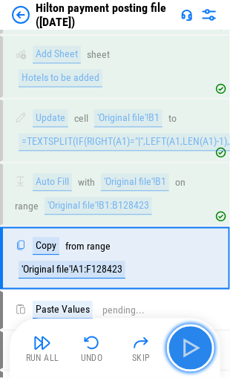
click at [187, 344] on img "button" at bounding box center [191, 348] width 24 height 24
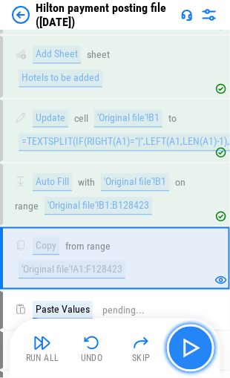
click at [187, 344] on img "button" at bounding box center [191, 348] width 24 height 24
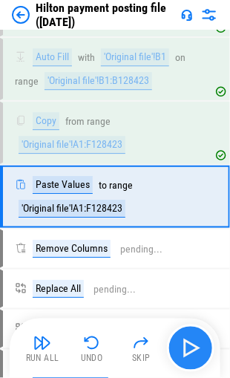
scroll to position [368, 0]
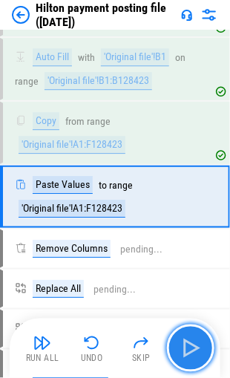
click at [187, 344] on img "button" at bounding box center [191, 348] width 24 height 24
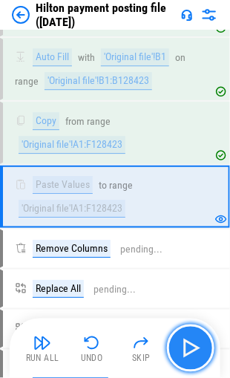
click at [190, 348] on img "button" at bounding box center [191, 348] width 24 height 24
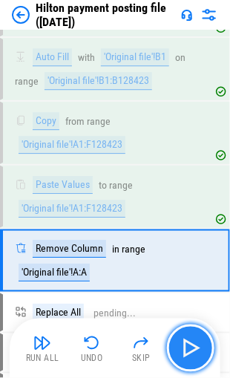
click at [190, 348] on img "button" at bounding box center [191, 348] width 24 height 24
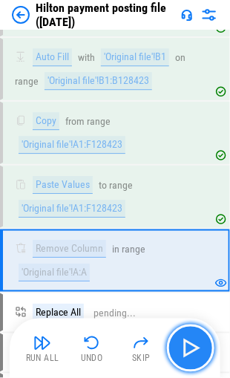
click at [190, 348] on img "button" at bounding box center [191, 348] width 24 height 24
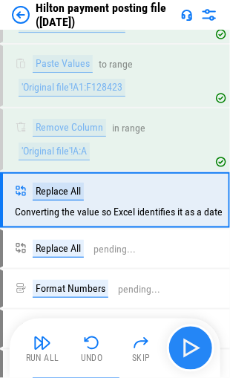
scroll to position [491, 0]
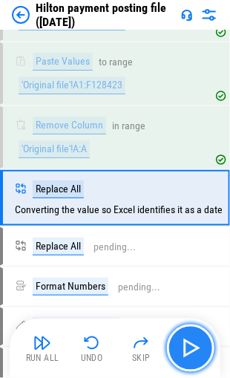
click at [196, 352] on img "button" at bounding box center [191, 348] width 24 height 24
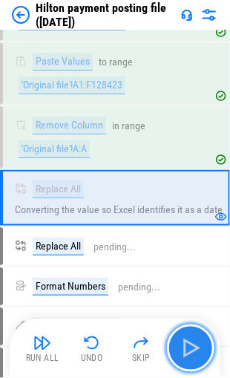
click at [192, 346] on img "button" at bounding box center [191, 348] width 24 height 24
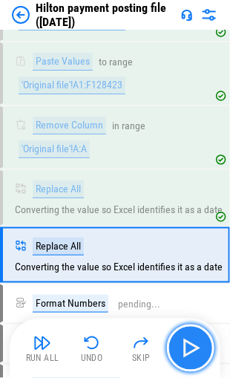
click at [193, 348] on img "button" at bounding box center [191, 348] width 24 height 24
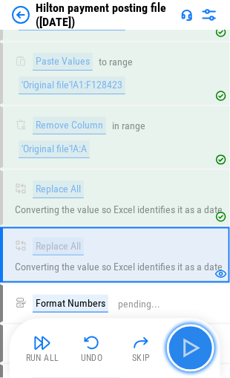
click at [193, 348] on img "button" at bounding box center [191, 348] width 24 height 24
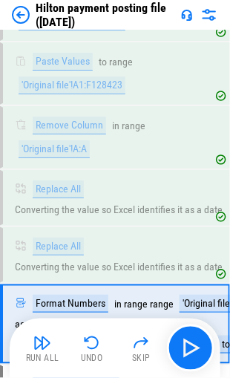
scroll to position [615, 0]
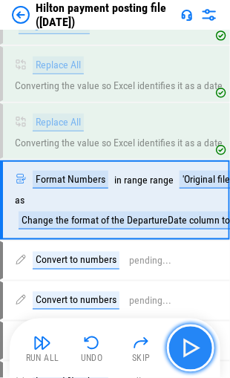
click at [185, 344] on img "button" at bounding box center [191, 348] width 24 height 24
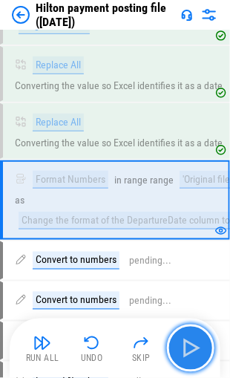
click at [180, 347] on img "button" at bounding box center [191, 348] width 24 height 24
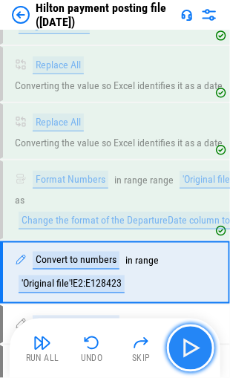
click at [192, 344] on img "button" at bounding box center [191, 348] width 24 height 24
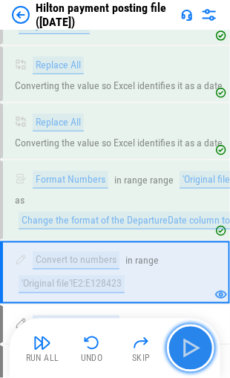
click at [187, 344] on img "button" at bounding box center [191, 348] width 24 height 24
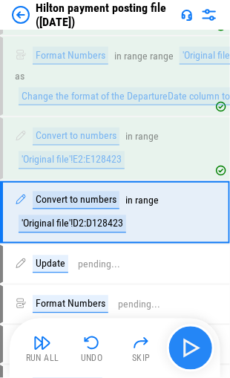
scroll to position [750, 0]
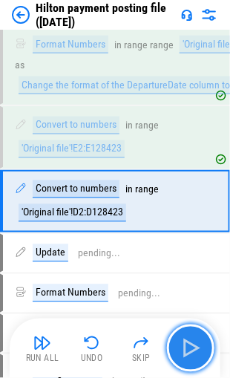
click at [185, 346] on img "button" at bounding box center [191, 348] width 24 height 24
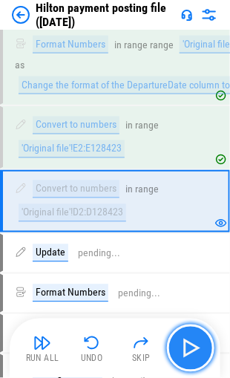
click at [189, 350] on img "button" at bounding box center [191, 348] width 24 height 24
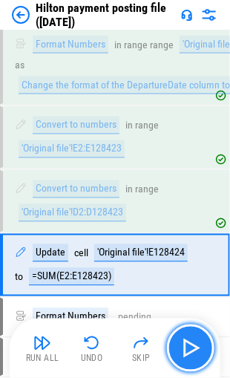
click at [189, 350] on img "button" at bounding box center [191, 348] width 24 height 24
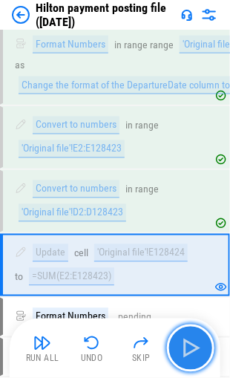
click at [189, 350] on img "button" at bounding box center [191, 348] width 24 height 24
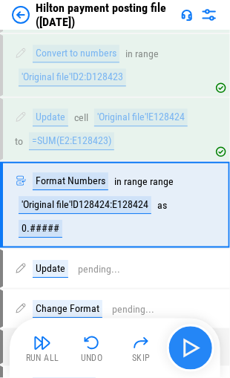
scroll to position [887, 0]
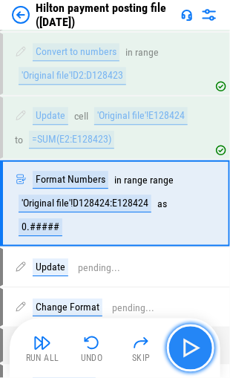
click at [189, 350] on img "button" at bounding box center [191, 348] width 24 height 24
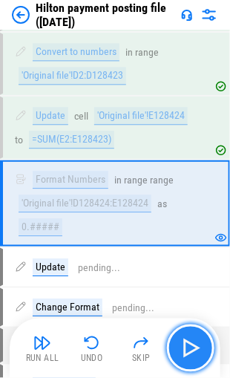
click at [189, 350] on img "button" at bounding box center [191, 348] width 24 height 24
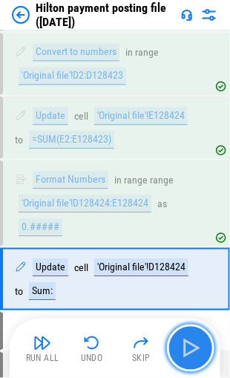
click at [189, 350] on img "button" at bounding box center [191, 348] width 24 height 24
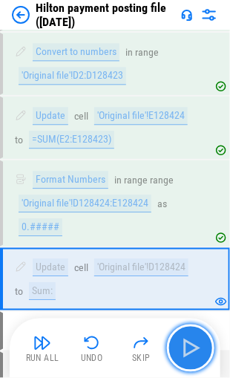
click at [189, 350] on img "button" at bounding box center [191, 348] width 24 height 24
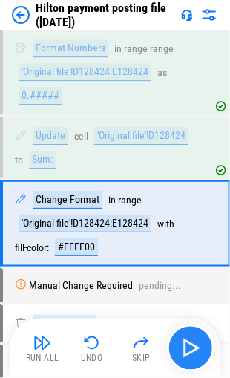
scroll to position [1037, 0]
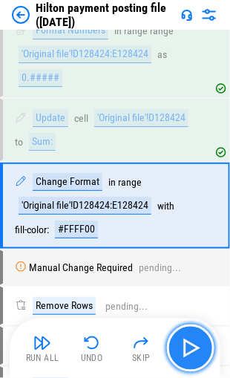
click at [189, 350] on img "button" at bounding box center [191, 348] width 24 height 24
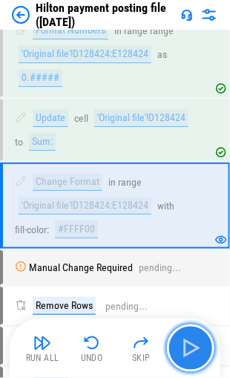
click at [189, 350] on img "button" at bounding box center [191, 348] width 24 height 24
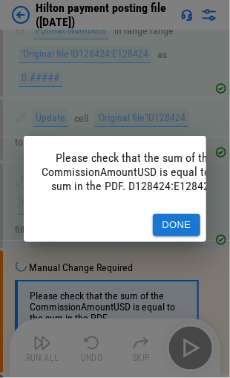
scroll to position [1142, 0]
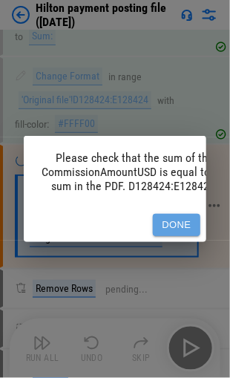
click at [169, 217] on button "Done" at bounding box center [176, 225] width 47 height 23
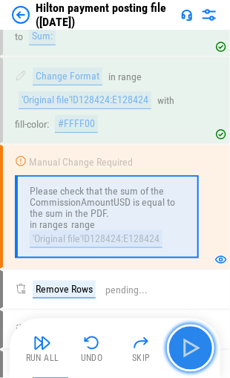
click at [181, 344] on img "button" at bounding box center [191, 348] width 24 height 24
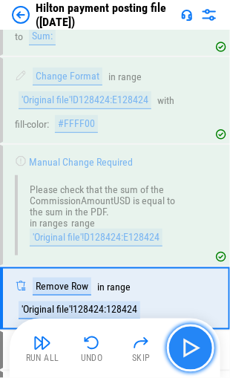
click at [181, 345] on img "button" at bounding box center [191, 348] width 24 height 24
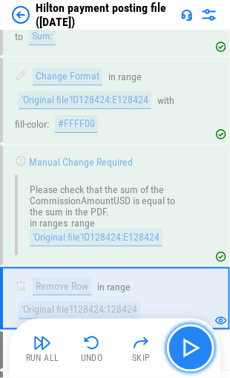
click at [189, 349] on img "button" at bounding box center [191, 348] width 24 height 24
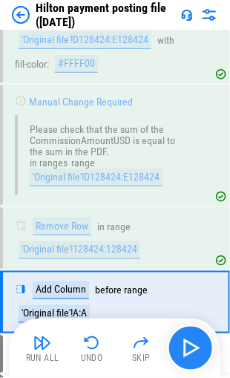
scroll to position [1296, 0]
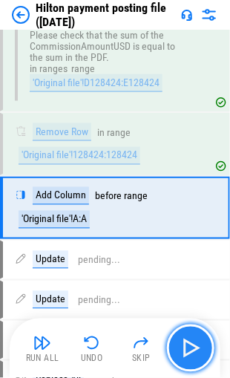
click at [189, 349] on img "button" at bounding box center [191, 348] width 24 height 24
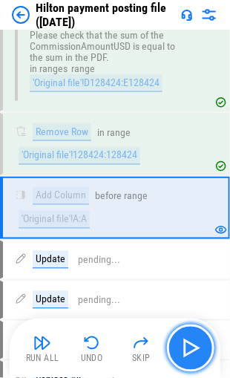
click at [189, 349] on img "button" at bounding box center [191, 348] width 24 height 24
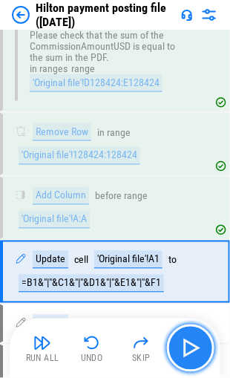
click at [189, 349] on img "button" at bounding box center [191, 348] width 24 height 24
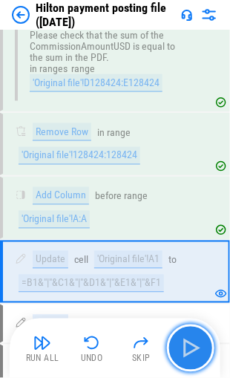
click at [189, 349] on img "button" at bounding box center [191, 348] width 24 height 24
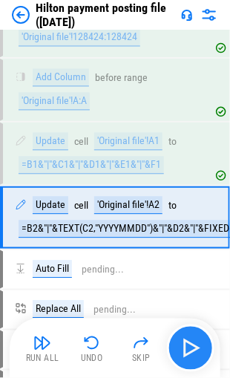
scroll to position [1422, 0]
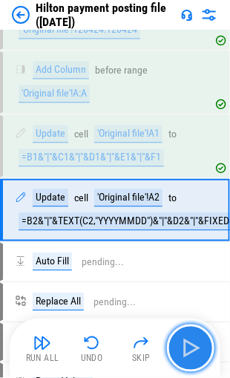
click at [189, 349] on img "button" at bounding box center [191, 348] width 24 height 24
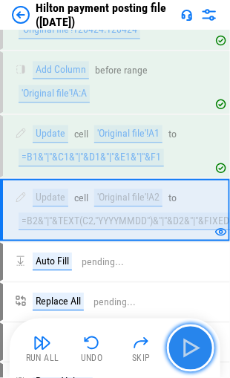
click at [189, 349] on img "button" at bounding box center [191, 348] width 24 height 24
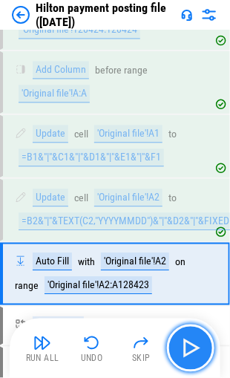
click at [189, 349] on img "button" at bounding box center [191, 348] width 24 height 24
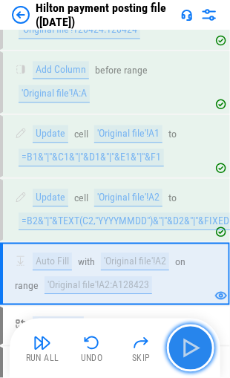
click at [188, 344] on img "button" at bounding box center [191, 348] width 24 height 24
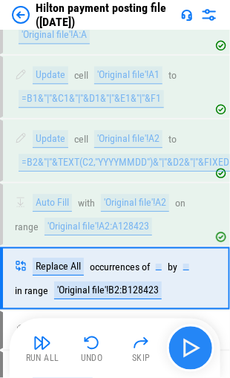
scroll to position [1548, 0]
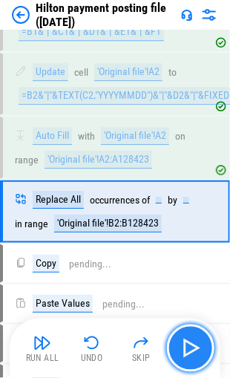
click at [188, 344] on img "button" at bounding box center [191, 348] width 24 height 24
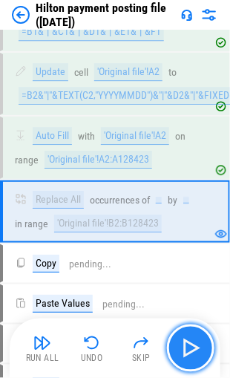
click at [188, 344] on img "button" at bounding box center [191, 348] width 24 height 24
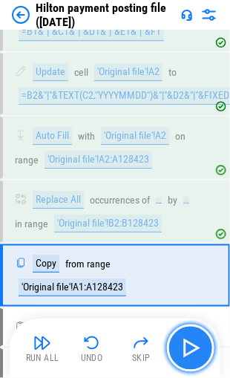
click at [188, 344] on img "button" at bounding box center [191, 348] width 24 height 24
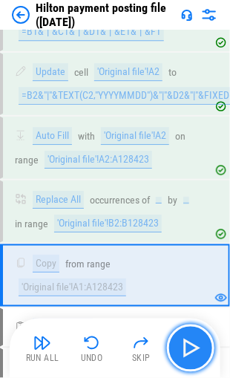
click at [188, 344] on img "button" at bounding box center [191, 348] width 24 height 24
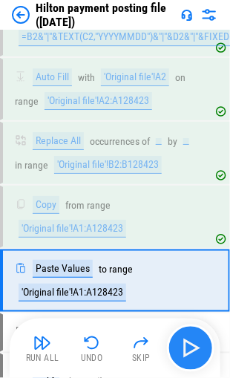
scroll to position [1674, 0]
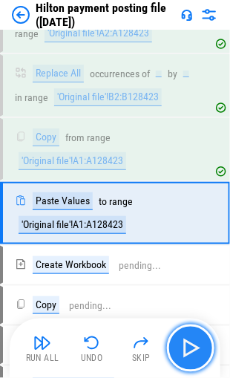
click at [188, 344] on img "button" at bounding box center [191, 348] width 24 height 24
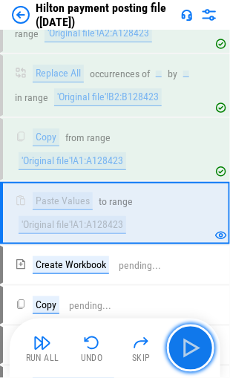
click at [189, 347] on img "button" at bounding box center [191, 348] width 24 height 24
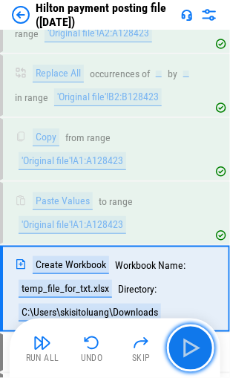
click at [189, 347] on img "button" at bounding box center [191, 348] width 24 height 24
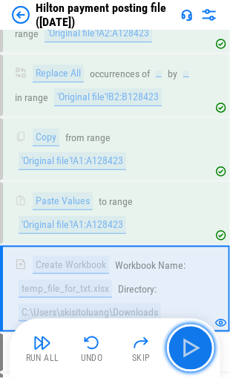
click at [188, 348] on img "button" at bounding box center [191, 348] width 24 height 24
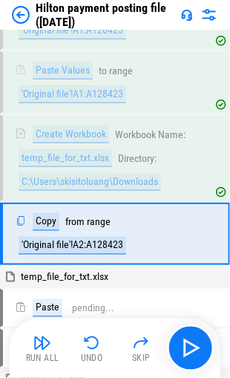
scroll to position [1823, 0]
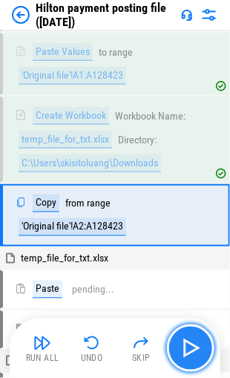
click at [188, 348] on img "button" at bounding box center [191, 348] width 24 height 24
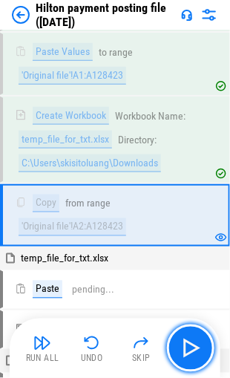
click at [190, 349] on img "button" at bounding box center [191, 348] width 24 height 24
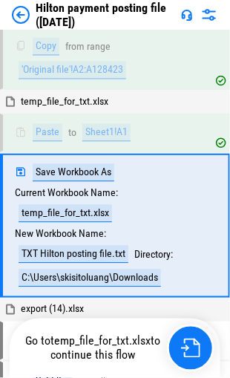
scroll to position [1988, 0]
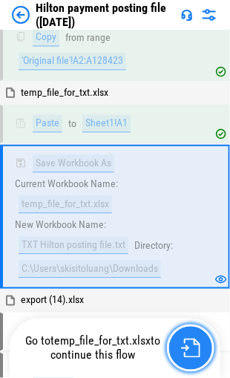
click at [188, 344] on img "button" at bounding box center [190, 347] width 19 height 19
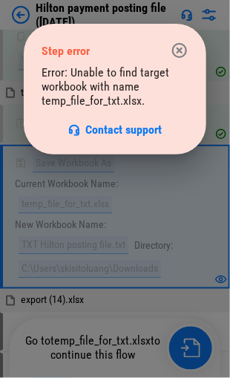
click at [188, 346] on div at bounding box center [115, 189] width 230 height 378
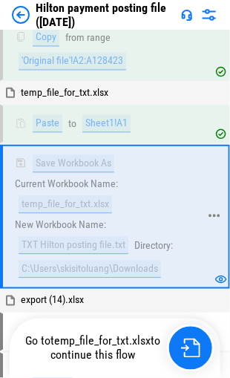
click at [66, 260] on div "C:\Users\skisitoluang\Downloads" at bounding box center [90, 269] width 142 height 18
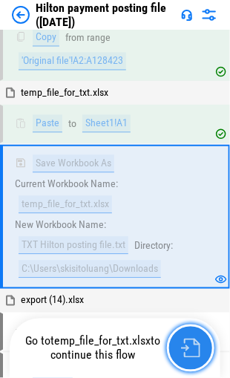
click at [184, 349] on img "button" at bounding box center [190, 347] width 19 height 19
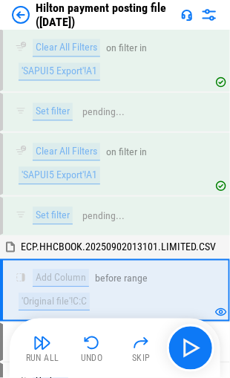
scroll to position [2612, 0]
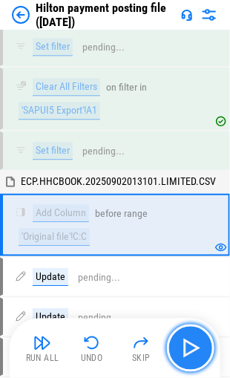
click at [191, 346] on img "button" at bounding box center [191, 348] width 24 height 24
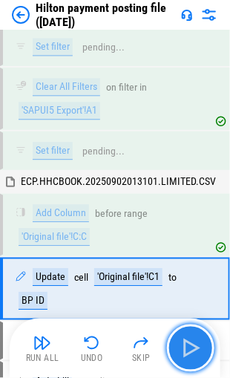
click at [191, 346] on img "button" at bounding box center [191, 348] width 24 height 24
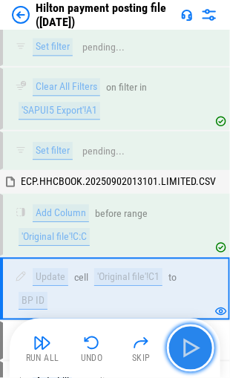
click at [190, 349] on img "button" at bounding box center [191, 348] width 24 height 24
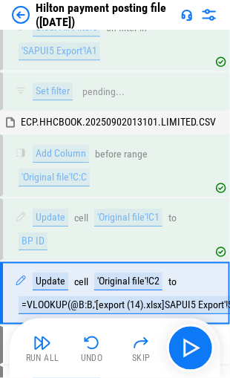
scroll to position [2738, 0]
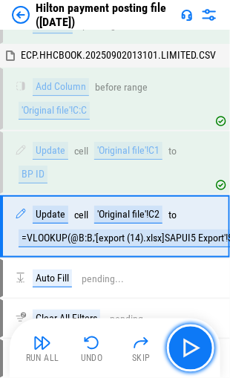
click at [189, 349] on img "button" at bounding box center [191, 348] width 24 height 24
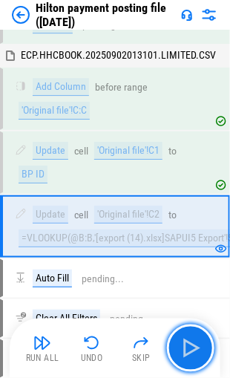
click at [189, 349] on img "button" at bounding box center [191, 348] width 24 height 24
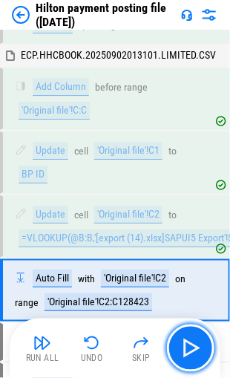
click at [189, 349] on img "button" at bounding box center [191, 348] width 24 height 24
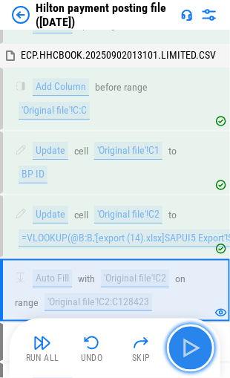
click at [186, 344] on img "button" at bounding box center [191, 348] width 24 height 24
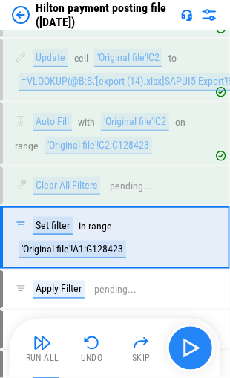
scroll to position [2903, 0]
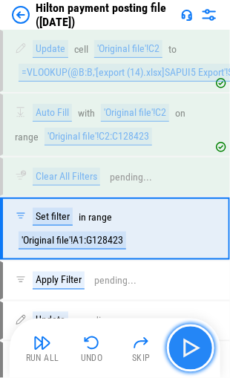
click at [186, 344] on img "button" at bounding box center [191, 348] width 24 height 24
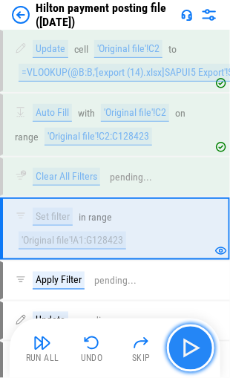
click at [186, 344] on img "button" at bounding box center [191, 348] width 24 height 24
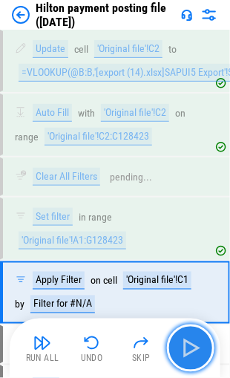
click at [186, 344] on img "button" at bounding box center [191, 348] width 24 height 24
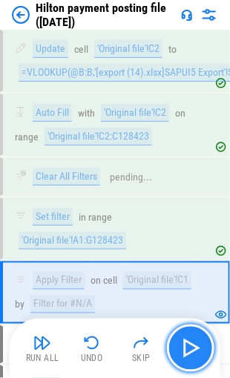
click at [186, 344] on img "button" at bounding box center [191, 348] width 24 height 24
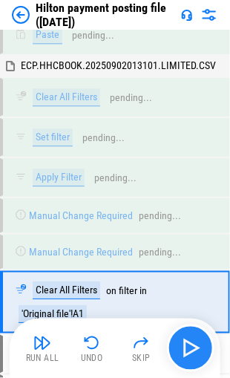
scroll to position [3849, 0]
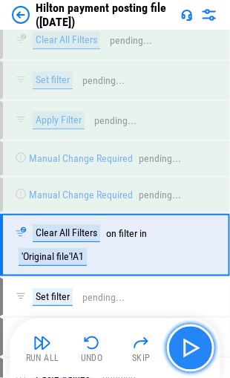
click at [186, 344] on img "button" at bounding box center [191, 348] width 24 height 24
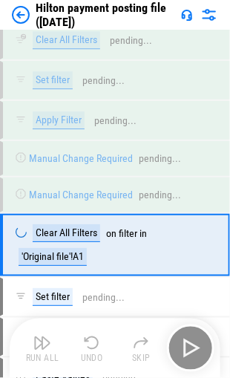
click at [186, 344] on div "Run All Undo Skip" at bounding box center [117, 347] width 196 height 47
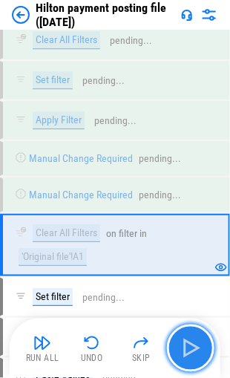
click at [186, 344] on img "button" at bounding box center [191, 348] width 24 height 24
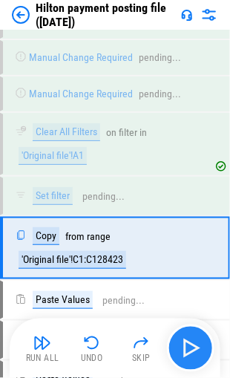
scroll to position [3952, 0]
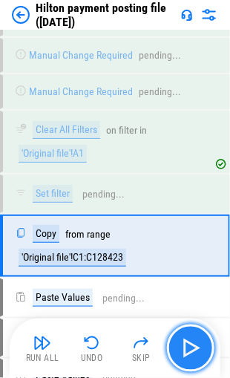
click at [186, 344] on img "button" at bounding box center [191, 348] width 24 height 24
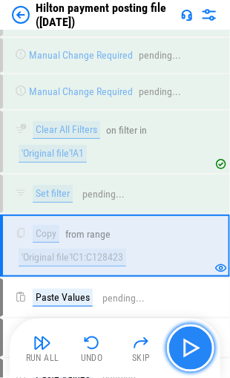
click at [186, 344] on img "button" at bounding box center [191, 348] width 24 height 24
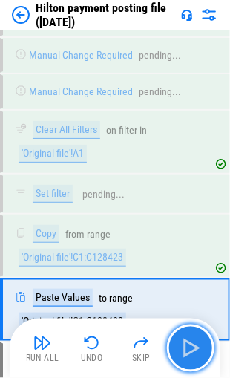
click at [183, 342] on img "button" at bounding box center [191, 348] width 24 height 24
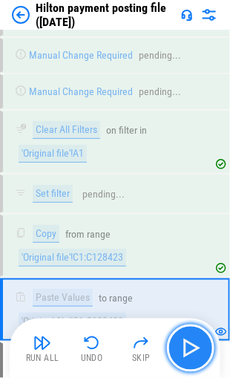
click at [184, 341] on img "button" at bounding box center [191, 348] width 24 height 24
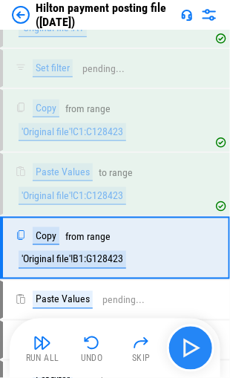
scroll to position [4078, 0]
click at [184, 341] on img "button" at bounding box center [191, 348] width 24 height 24
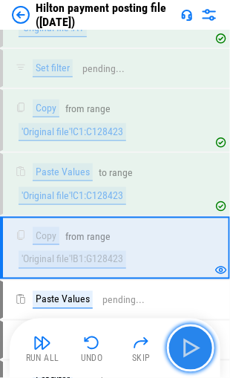
click at [185, 342] on img "button" at bounding box center [191, 348] width 24 height 24
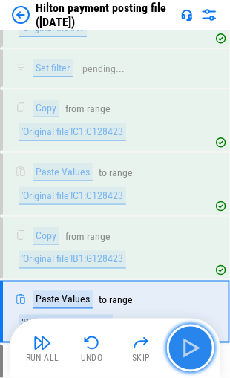
click at [185, 342] on img "button" at bounding box center [191, 348] width 24 height 24
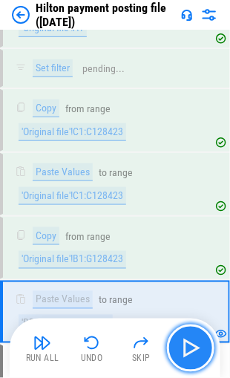
click at [184, 343] on img "button" at bounding box center [191, 348] width 24 height 24
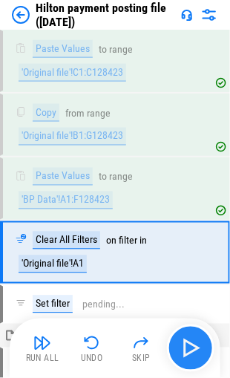
scroll to position [4204, 0]
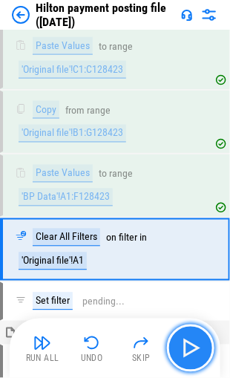
click at [184, 343] on img "button" at bounding box center [191, 348] width 24 height 24
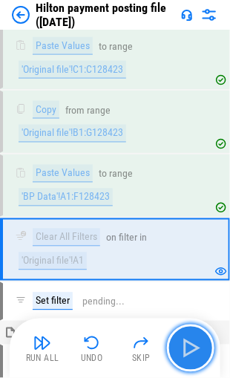
click at [184, 343] on img "button" at bounding box center [191, 348] width 24 height 24
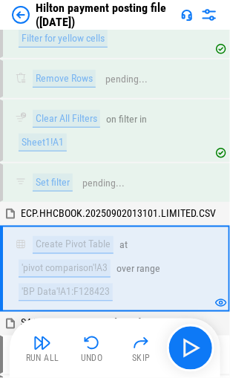
scroll to position [4668, 0]
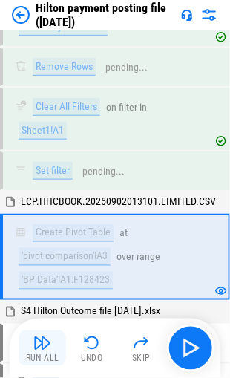
click at [37, 345] on img "button" at bounding box center [42, 343] width 18 height 18
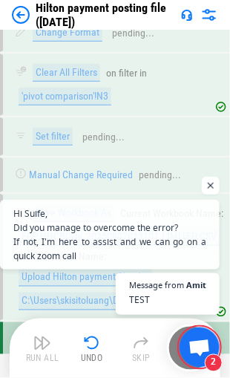
scroll to position [116, 0]
click at [151, 293] on span "TEST" at bounding box center [167, 300] width 79 height 14
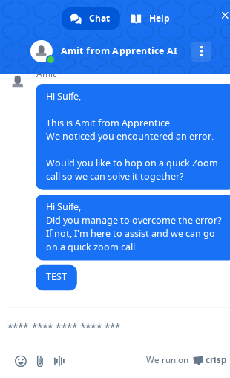
click at [51, 329] on textarea "Compose your message..." at bounding box center [97, 327] width 180 height 13
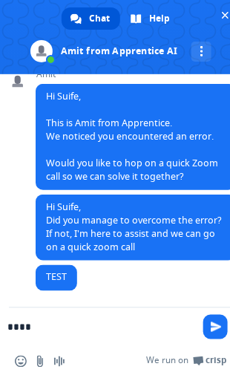
type textarea "*****"
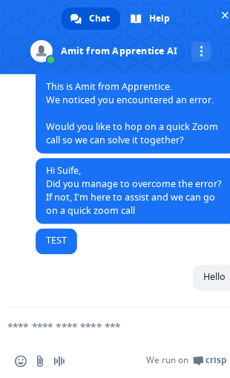
scroll to position [153, 0]
click at [226, 14] on span "Close chat" at bounding box center [225, 15] width 7 height 7
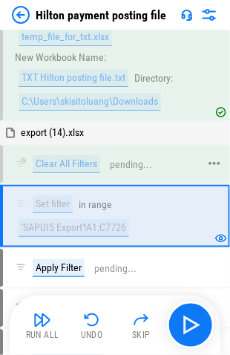
scroll to position [2232, 0]
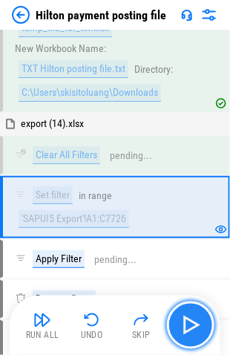
click at [191, 323] on img "button" at bounding box center [191, 325] width 24 height 24
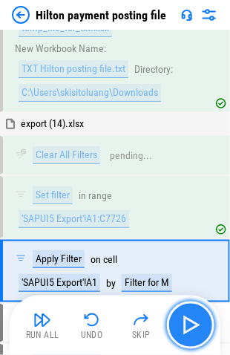
click at [191, 323] on img "button" at bounding box center [191, 325] width 24 height 24
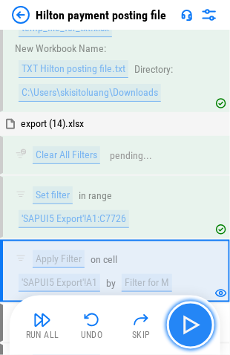
click at [191, 323] on img "button" at bounding box center [191, 325] width 24 height 24
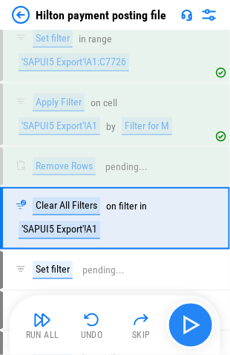
scroll to position [2397, 0]
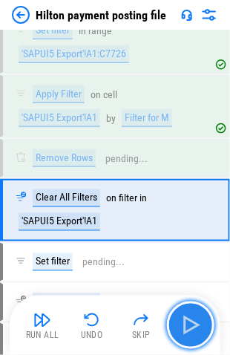
click at [191, 323] on img "button" at bounding box center [191, 325] width 24 height 24
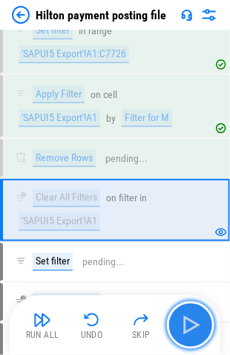
click at [191, 323] on img "button" at bounding box center [191, 325] width 24 height 24
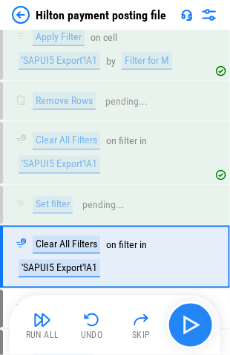
scroll to position [2499, 0]
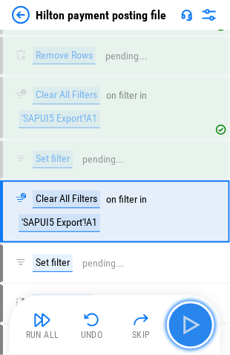
click at [191, 323] on img "button" at bounding box center [191, 325] width 24 height 24
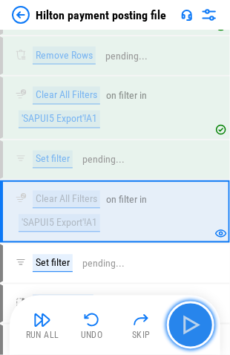
click at [191, 323] on img "button" at bounding box center [191, 325] width 24 height 24
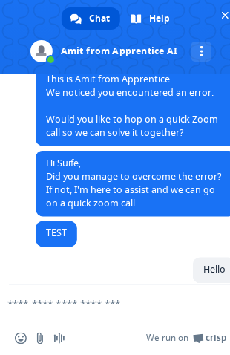
scroll to position [175, 0]
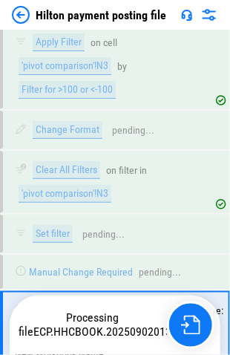
scroll to position [6399, 0]
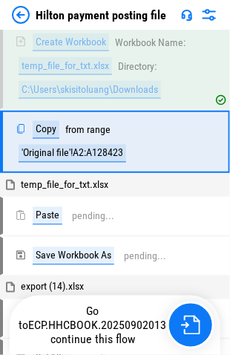
scroll to position [1905, 0]
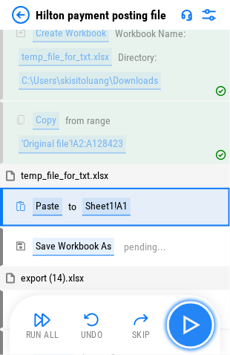
click at [190, 326] on img "button" at bounding box center [191, 325] width 24 height 24
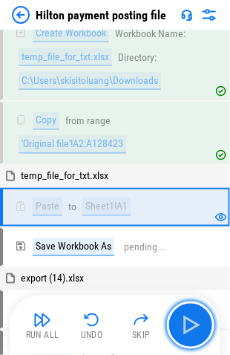
click at [189, 321] on img "button" at bounding box center [191, 325] width 24 height 24
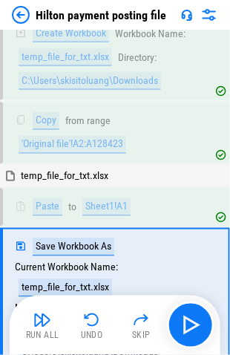
scroll to position [2000, 0]
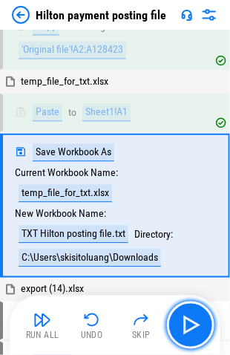
click at [189, 321] on img "button" at bounding box center [191, 325] width 24 height 24
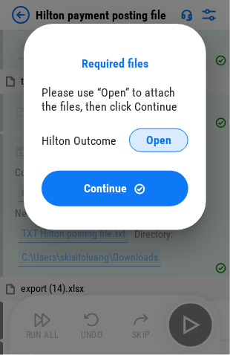
click at [155, 140] on span "Open" at bounding box center [158, 140] width 25 height 12
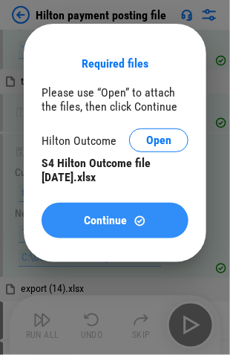
click at [92, 220] on span "Continue" at bounding box center [106, 220] width 43 height 12
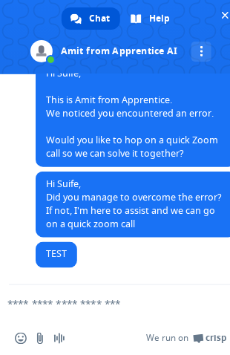
scroll to position [175, 0]
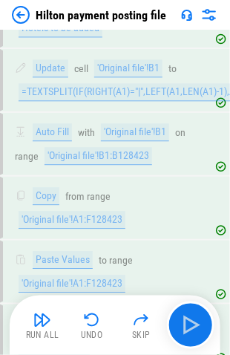
scroll to position [947, 0]
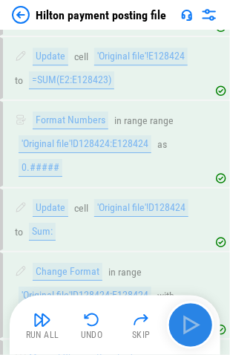
click at [192, 320] on img "button" at bounding box center [191, 325] width 24 height 24
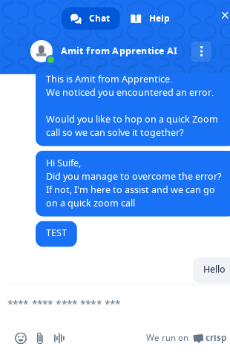
scroll to position [175, 0]
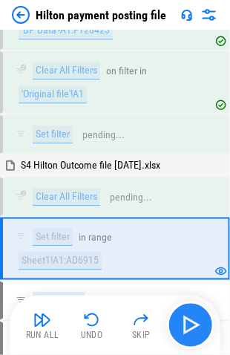
scroll to position [4379, 0]
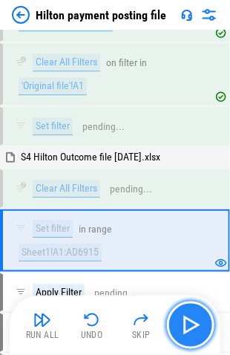
click at [184, 323] on img "button" at bounding box center [191, 325] width 24 height 24
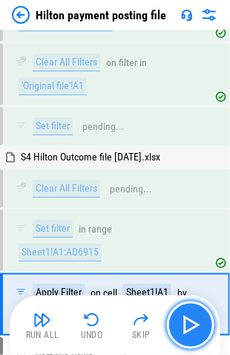
click at [184, 323] on img "button" at bounding box center [191, 325] width 24 height 24
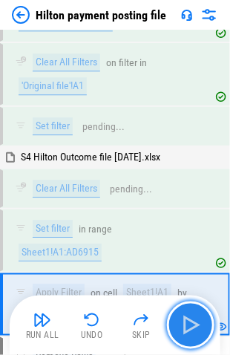
click at [184, 323] on img "button" at bounding box center [191, 325] width 24 height 24
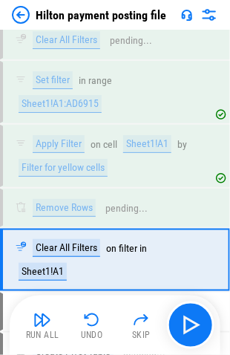
scroll to position [4544, 0]
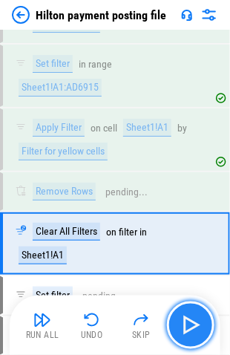
click at [184, 322] on img "button" at bounding box center [191, 325] width 24 height 24
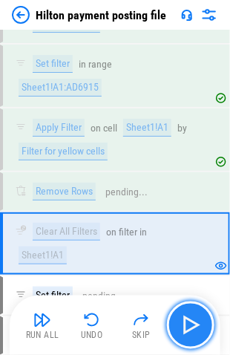
click at [184, 322] on img "button" at bounding box center [191, 325] width 24 height 24
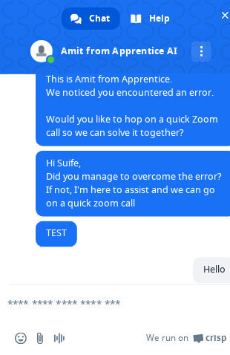
scroll to position [175, 0]
